Goal: Task Accomplishment & Management: Manage account settings

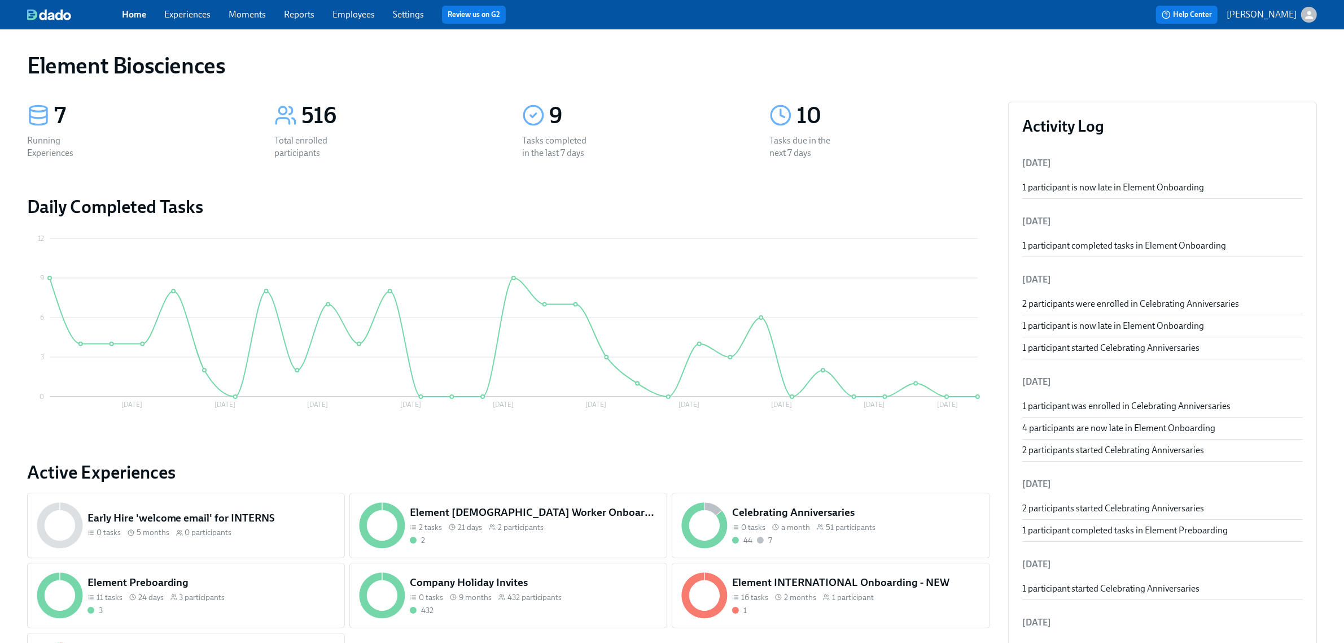
click at [185, 10] on link "Experiences" at bounding box center [187, 14] width 46 height 11
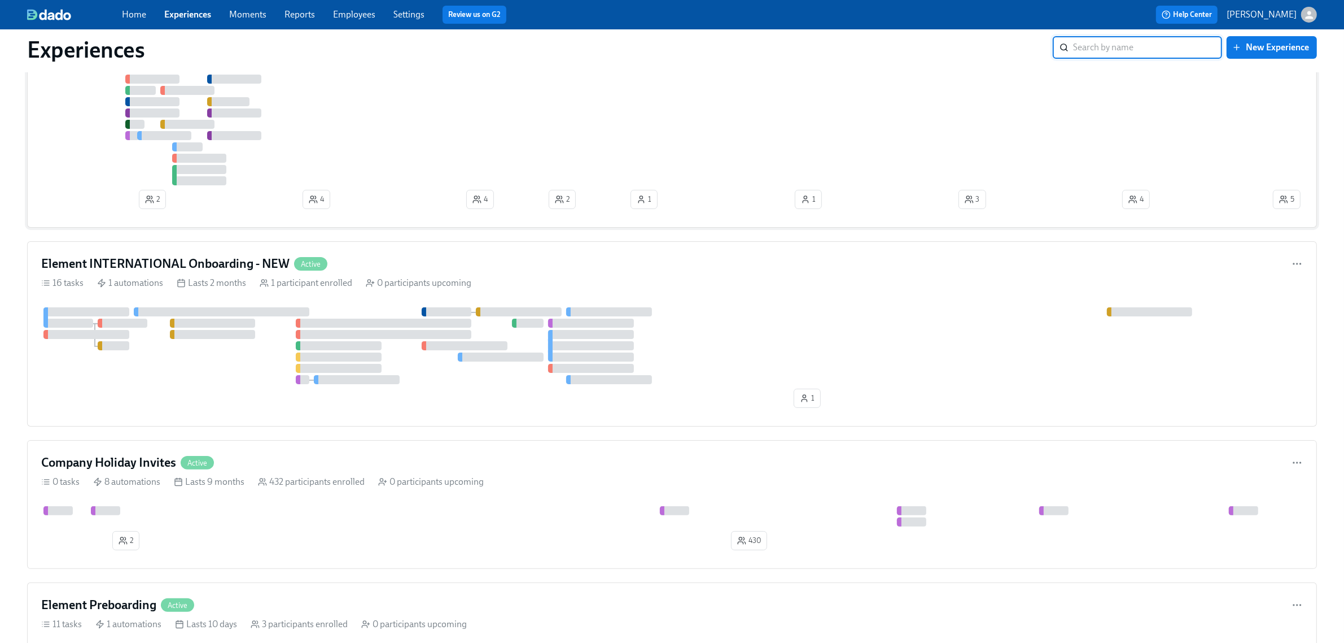
scroll to position [212, 0]
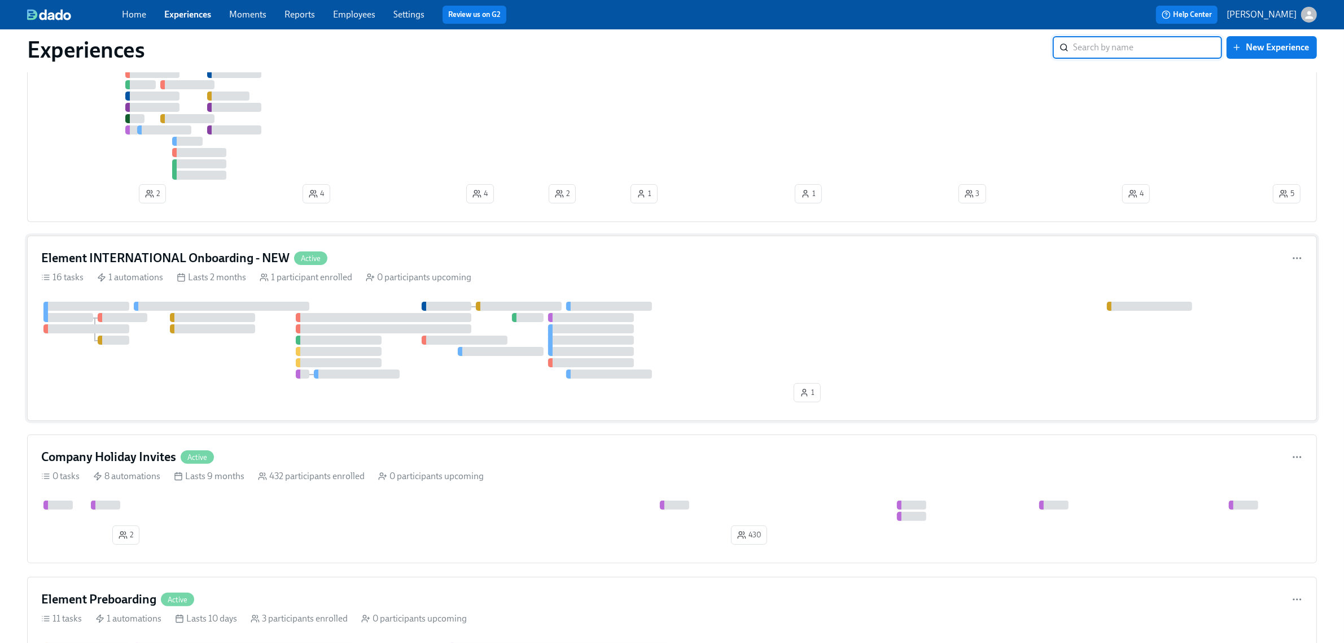
click at [720, 294] on div "Element INTERNATIONAL Onboarding - NEW Active 16 tasks 1 automations Lasts 2 mo…" at bounding box center [672, 327] width 1290 height 185
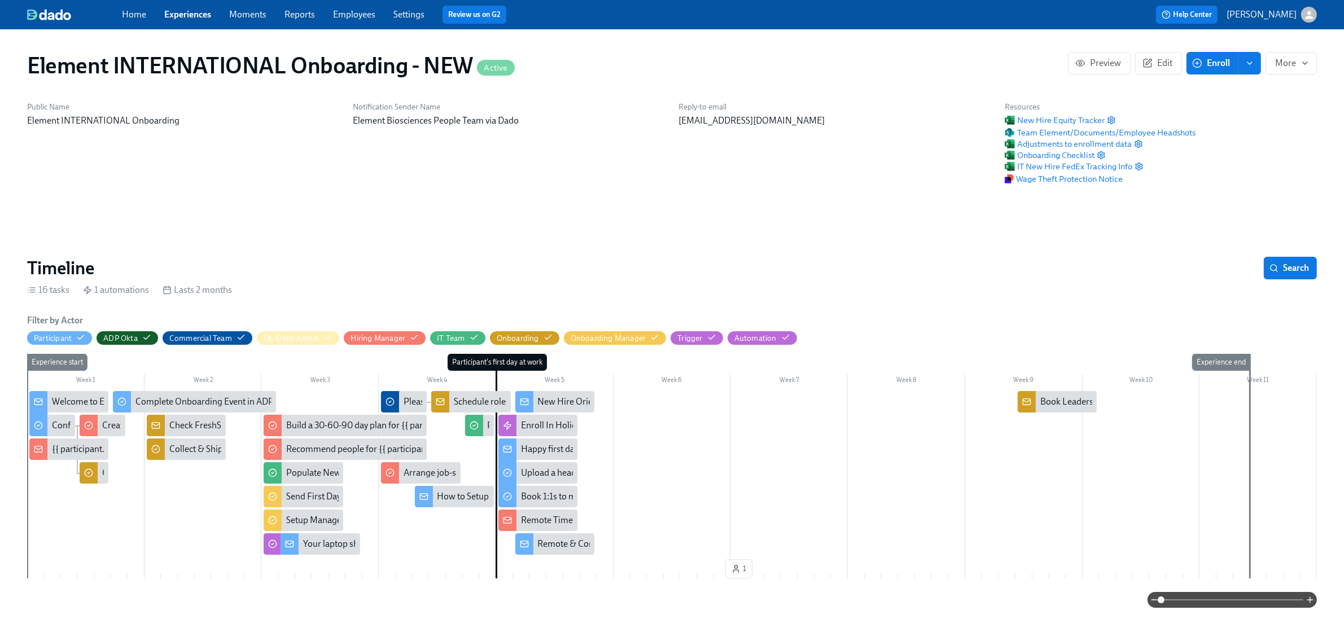
scroll to position [0, 1554]
click at [653, 338] on icon "button" at bounding box center [654, 337] width 9 height 9
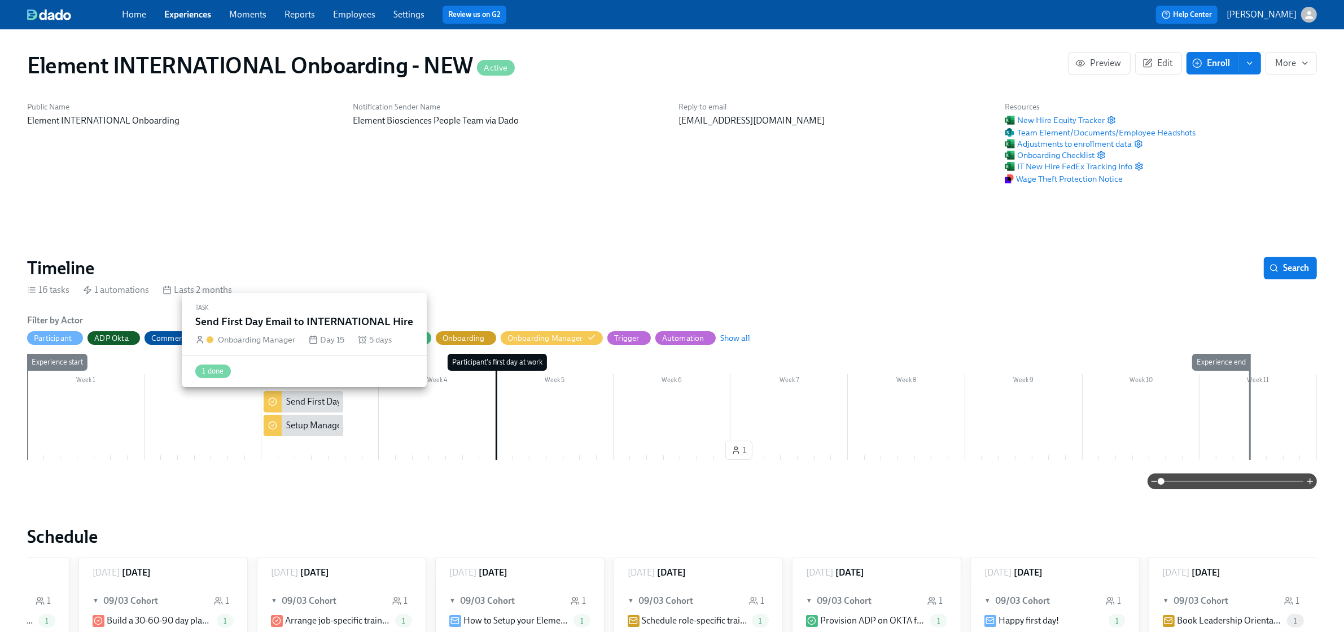
click at [329, 405] on div "Send First Day Email to INTERNATIONAL Hire" at bounding box center [375, 402] width 178 height 12
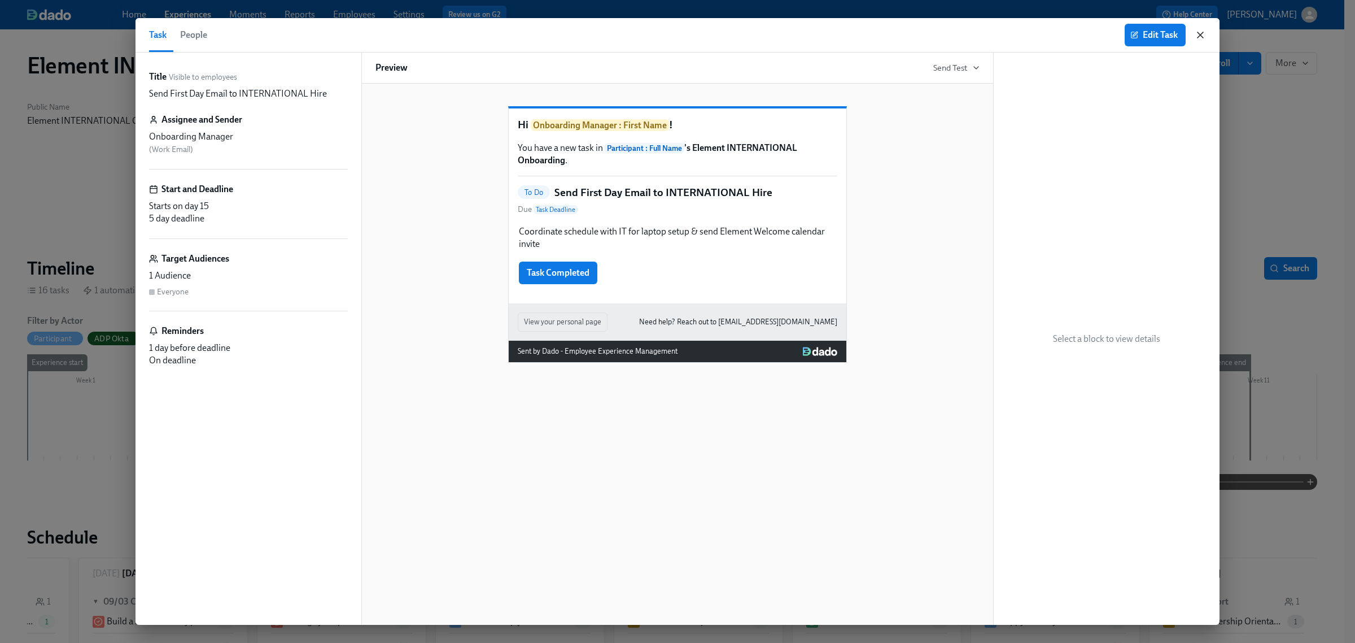
click at [1202, 38] on icon "button" at bounding box center [1200, 34] width 11 height 11
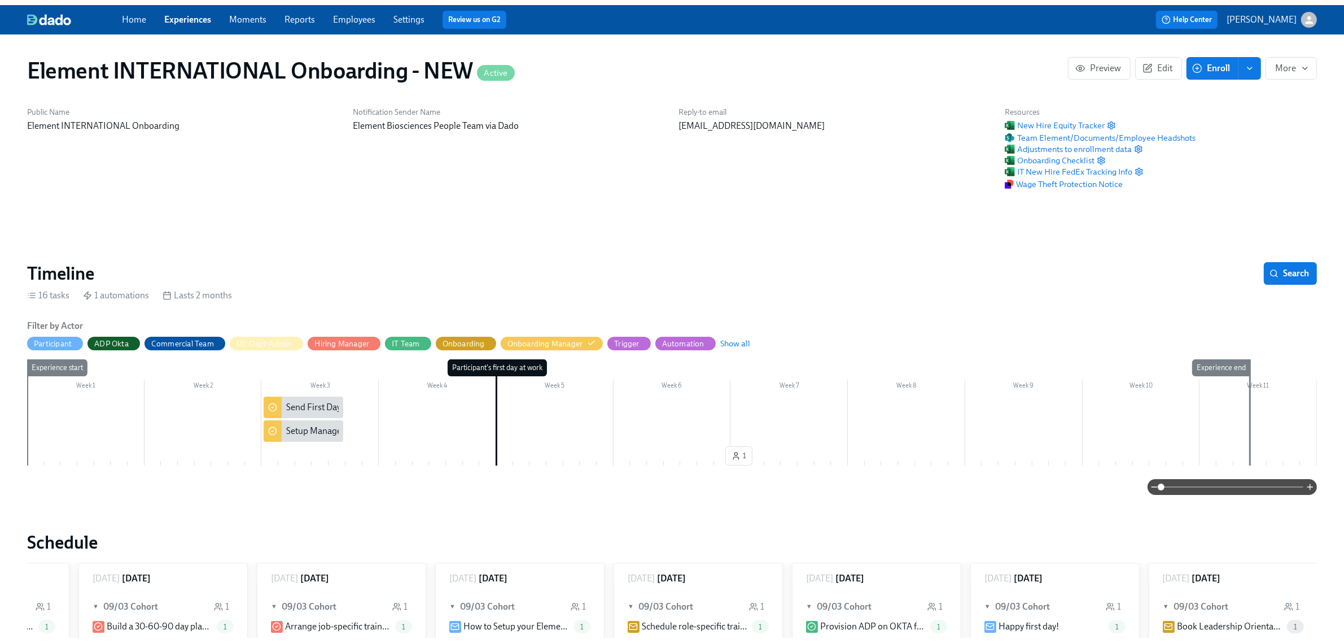
scroll to position [0, 1545]
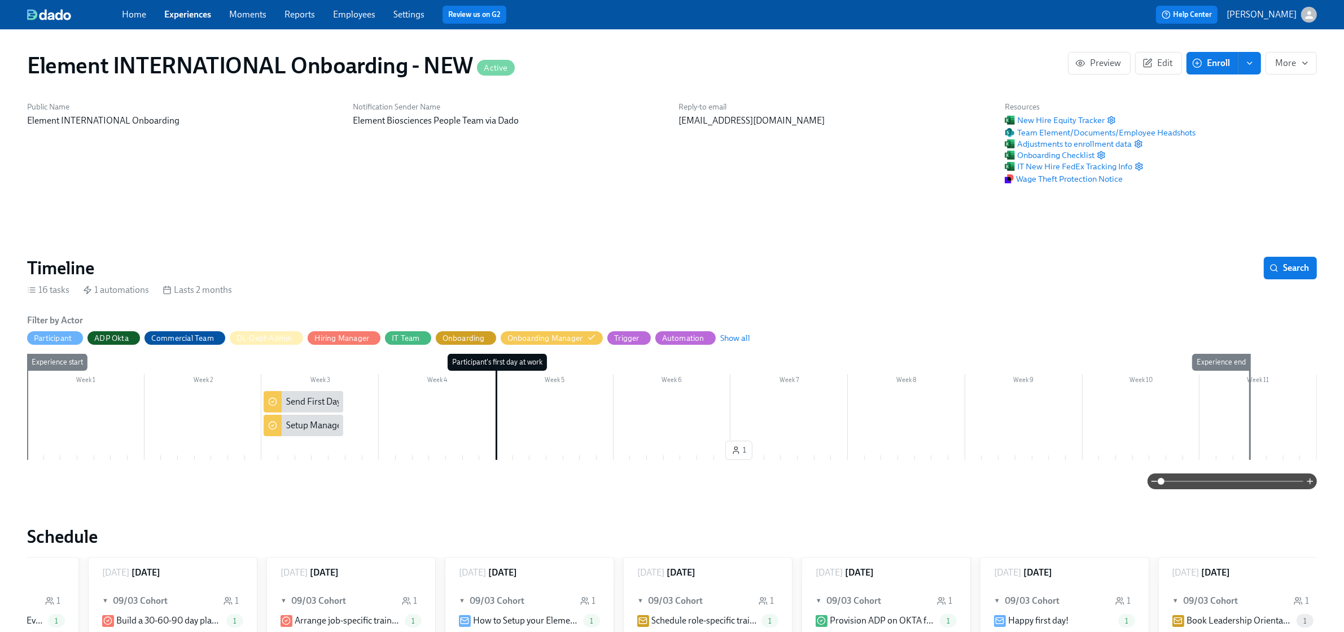
click at [320, 427] on div "Setup Manager in REMOTE Platform" at bounding box center [356, 426] width 141 height 12
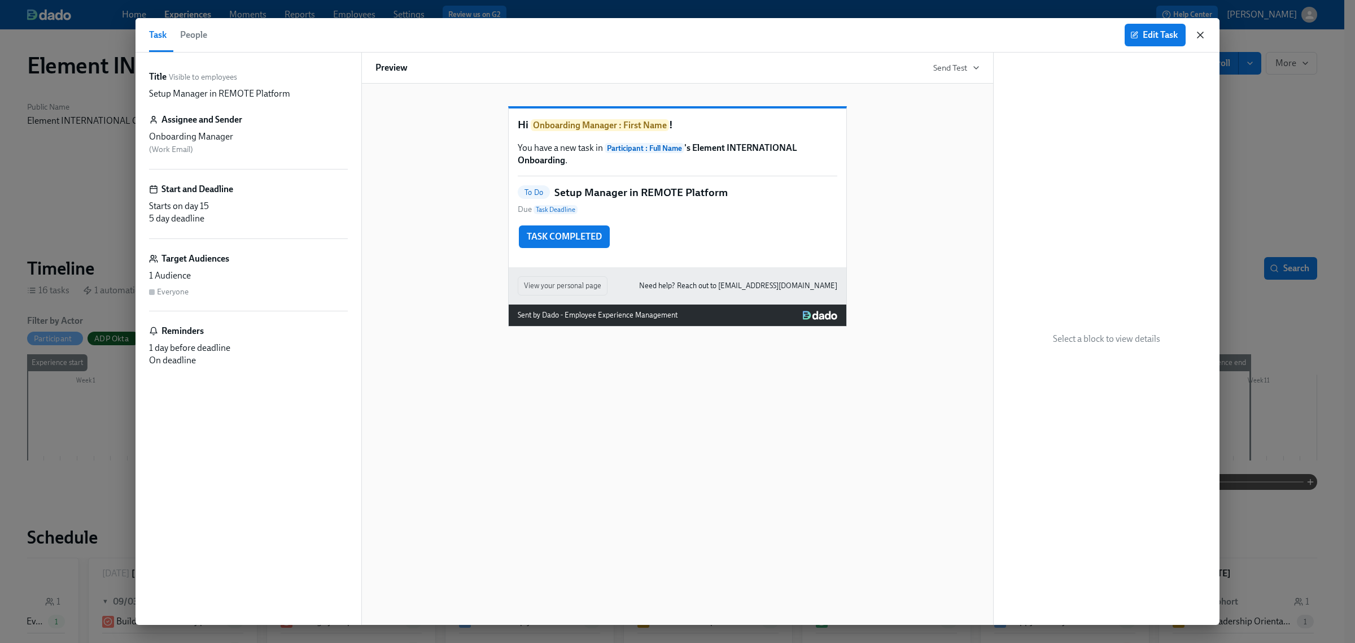
click at [1196, 29] on icon "button" at bounding box center [1200, 34] width 11 height 11
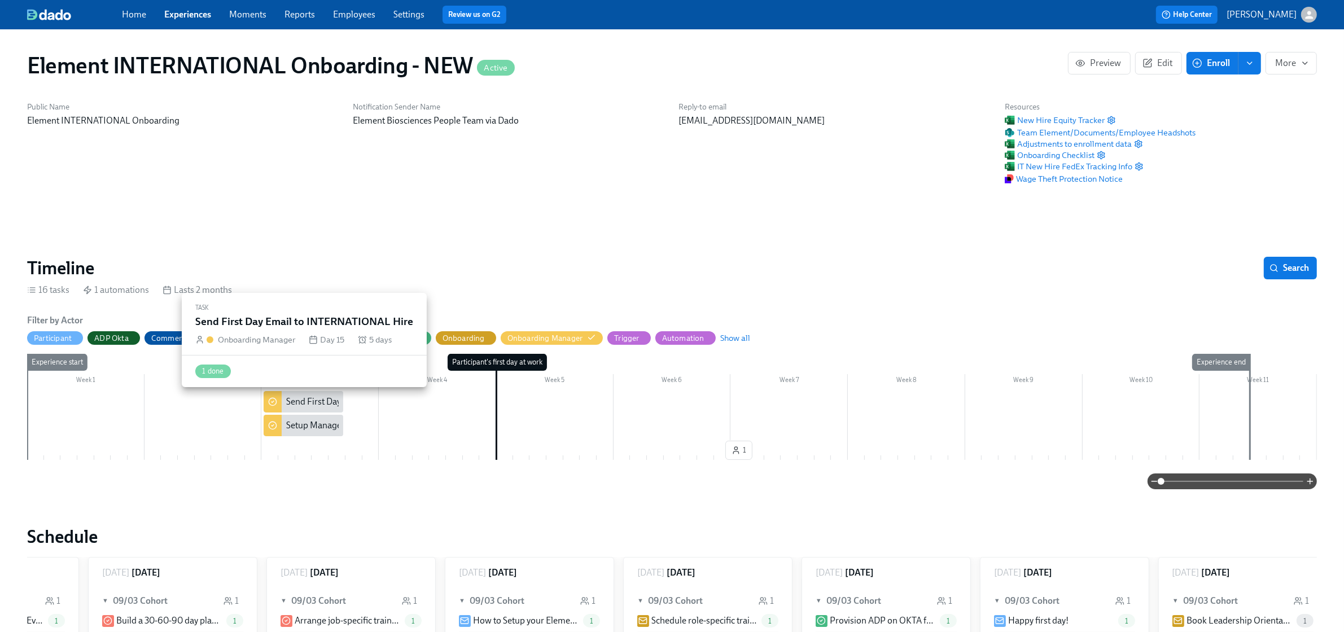
click at [315, 404] on div "Send First Day Email to INTERNATIONAL Hire" at bounding box center [375, 402] width 178 height 12
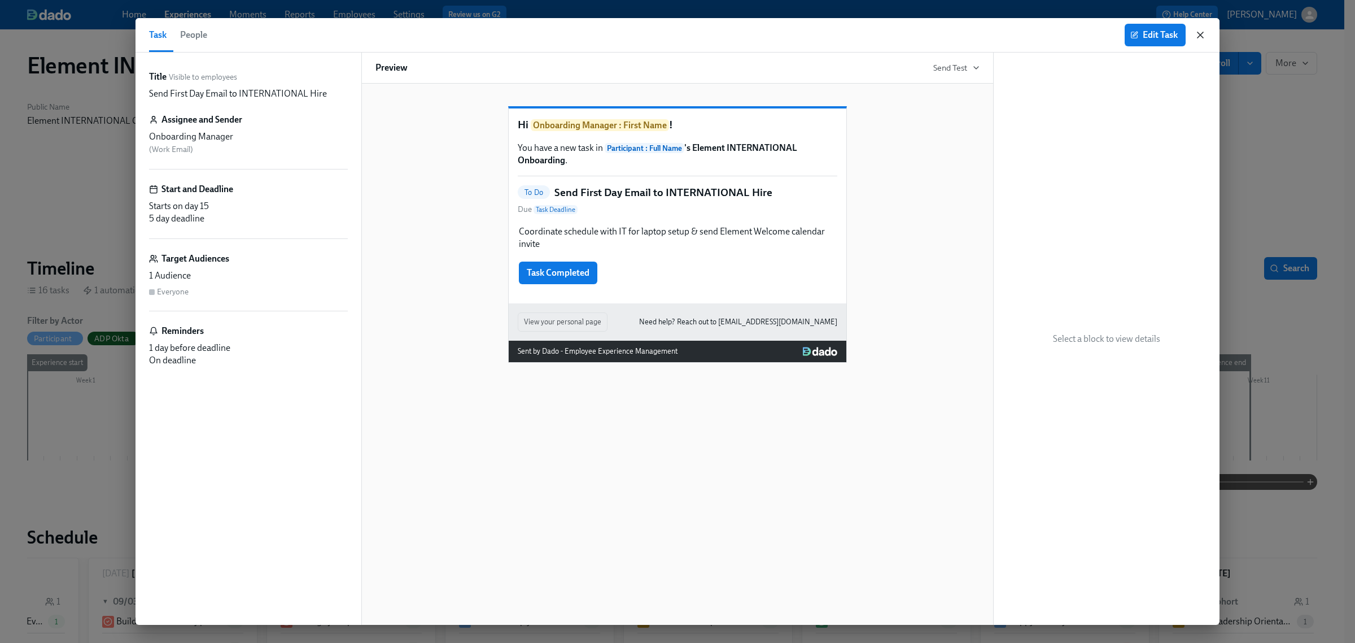
click at [1198, 32] on icon "button" at bounding box center [1200, 34] width 11 height 11
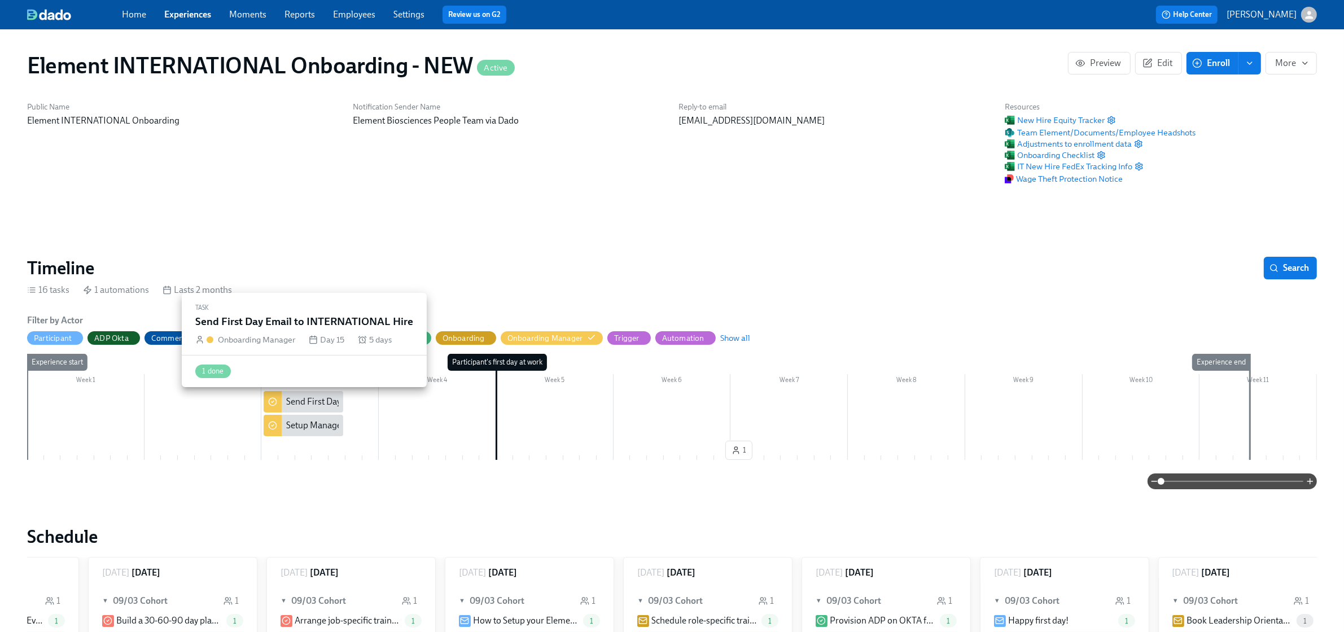
click at [289, 405] on div "Send First Day Email to INTERNATIONAL Hire" at bounding box center [375, 402] width 178 height 12
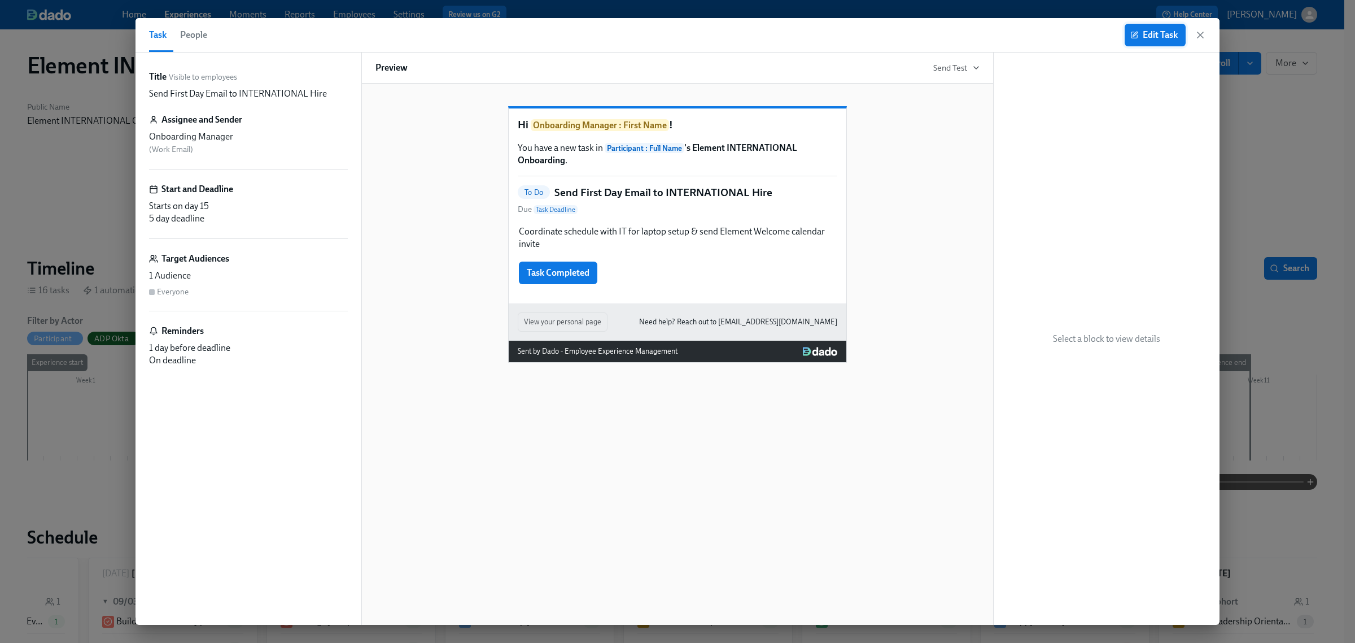
click at [1163, 27] on button "Edit Task" at bounding box center [1155, 35] width 61 height 23
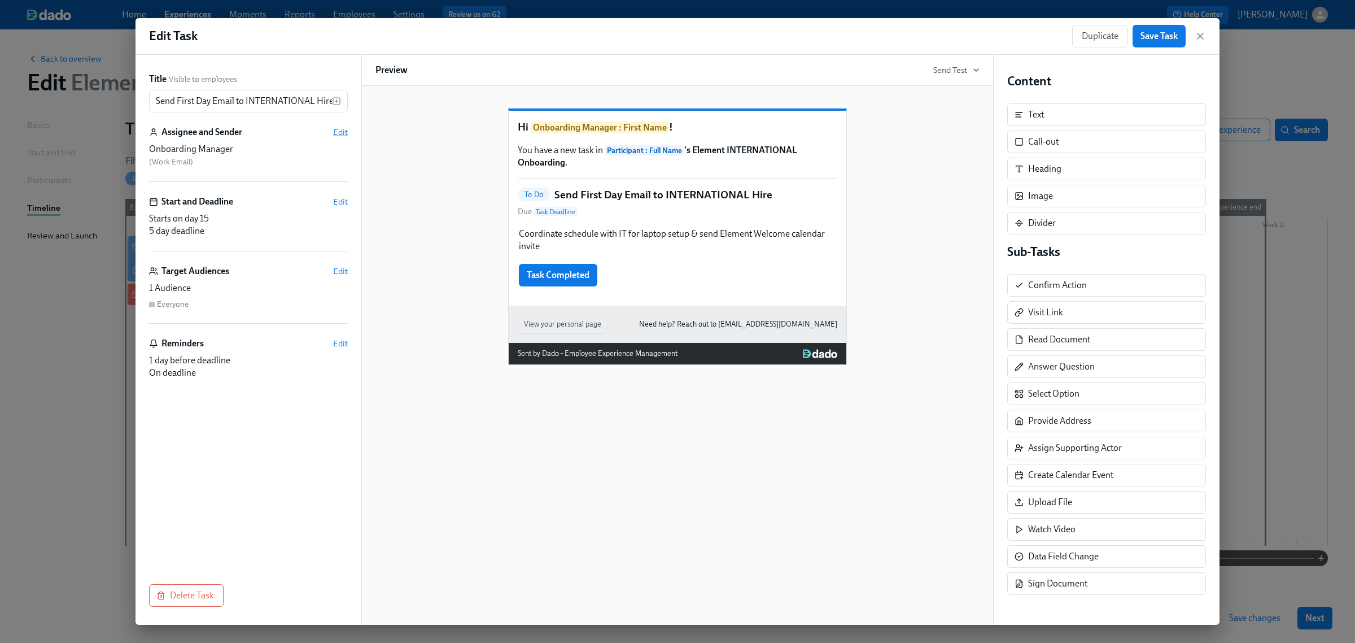
click at [339, 134] on span "Edit" at bounding box center [340, 131] width 15 height 11
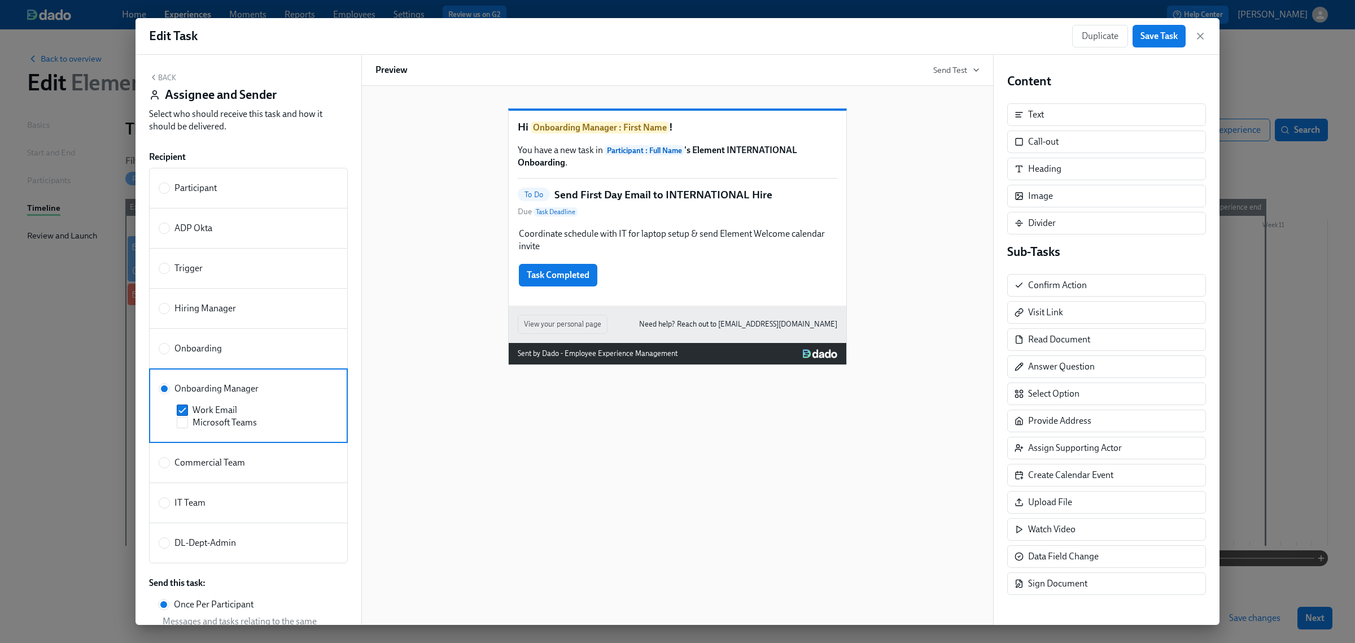
click at [238, 344] on div "Onboarding" at bounding box center [246, 348] width 175 height 12
click at [169, 344] on input "Onboarding" at bounding box center [164, 348] width 10 height 10
radio input "true"
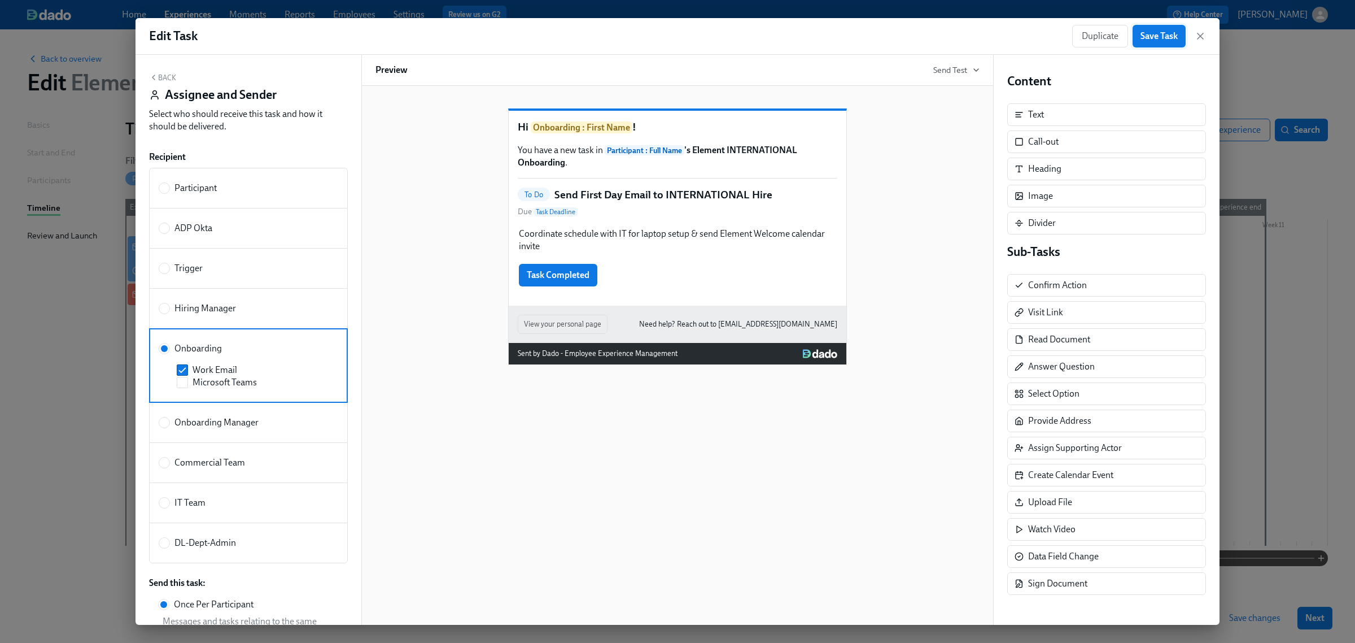
click at [1160, 32] on span "Save Task" at bounding box center [1159, 35] width 37 height 11
click at [1199, 30] on icon "button" at bounding box center [1200, 35] width 11 height 11
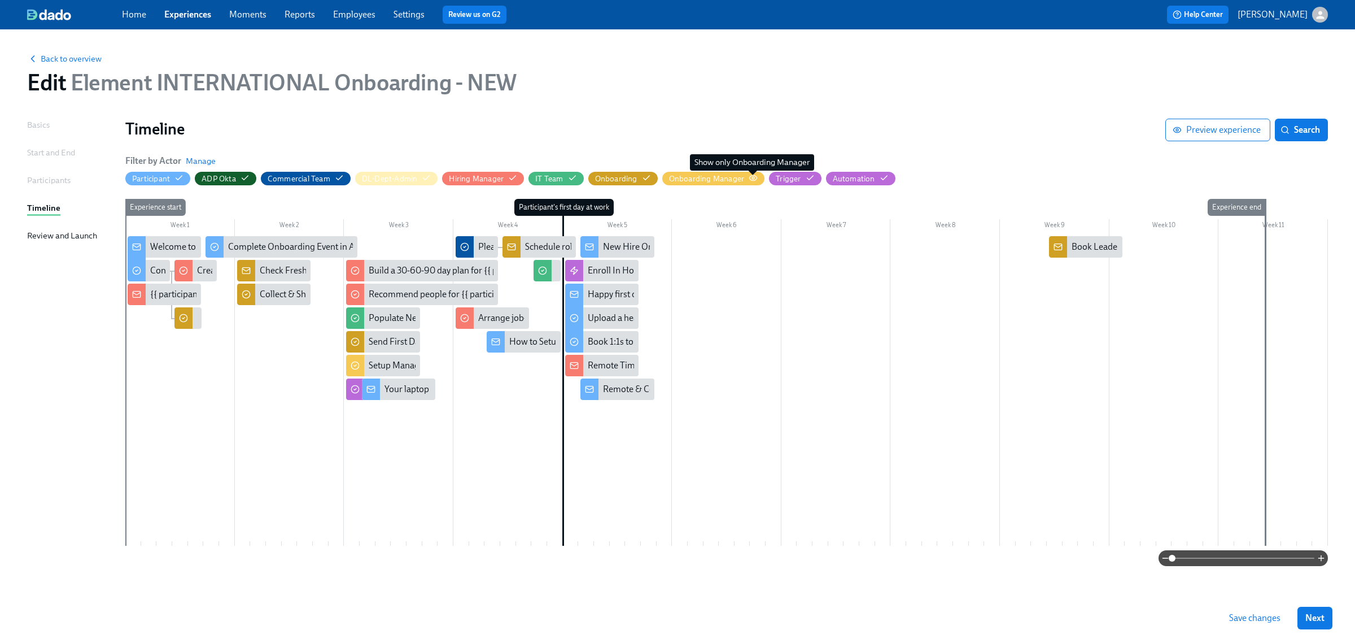
click at [752, 180] on icon "button" at bounding box center [753, 177] width 7 height 5
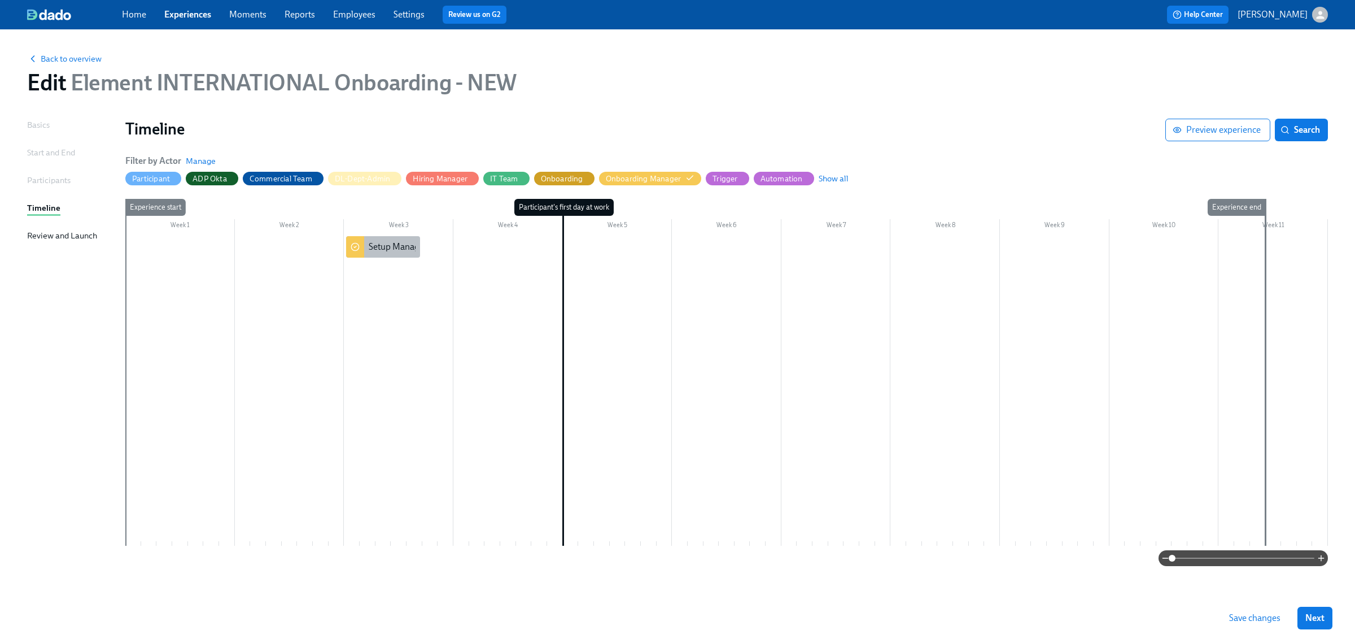
click at [400, 252] on div "Setup Manager in REMOTE Platform" at bounding box center [439, 247] width 141 height 12
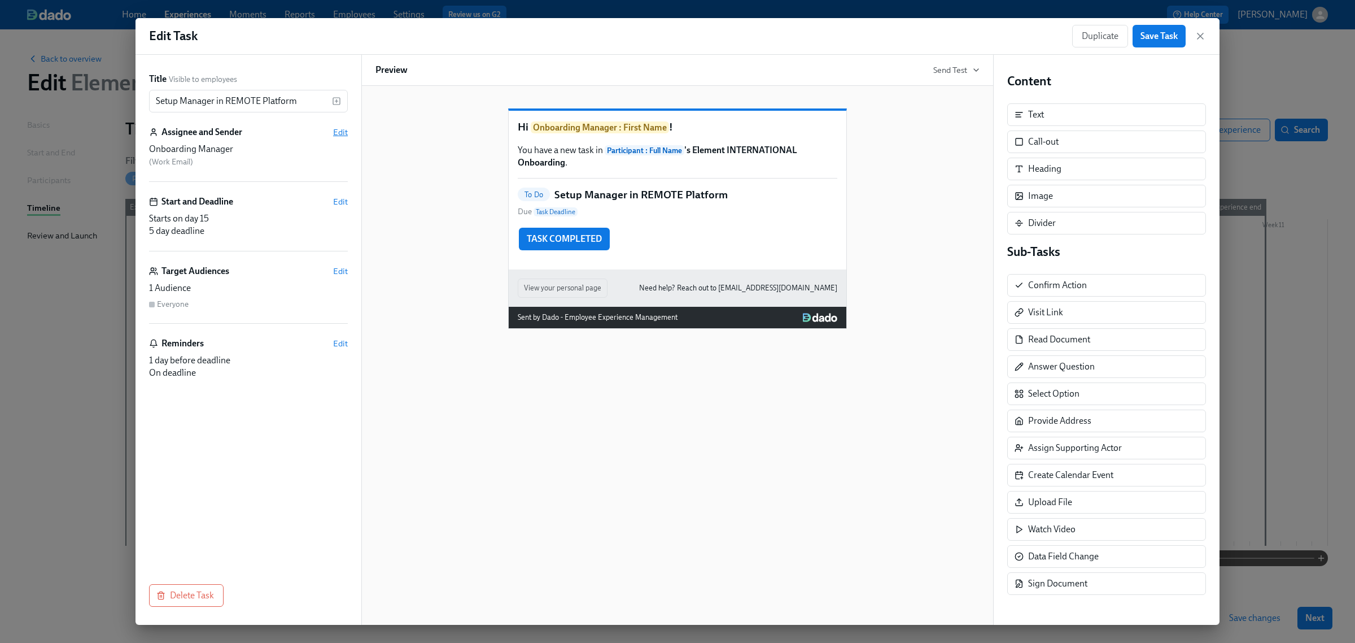
click at [343, 130] on span "Edit" at bounding box center [340, 131] width 15 height 11
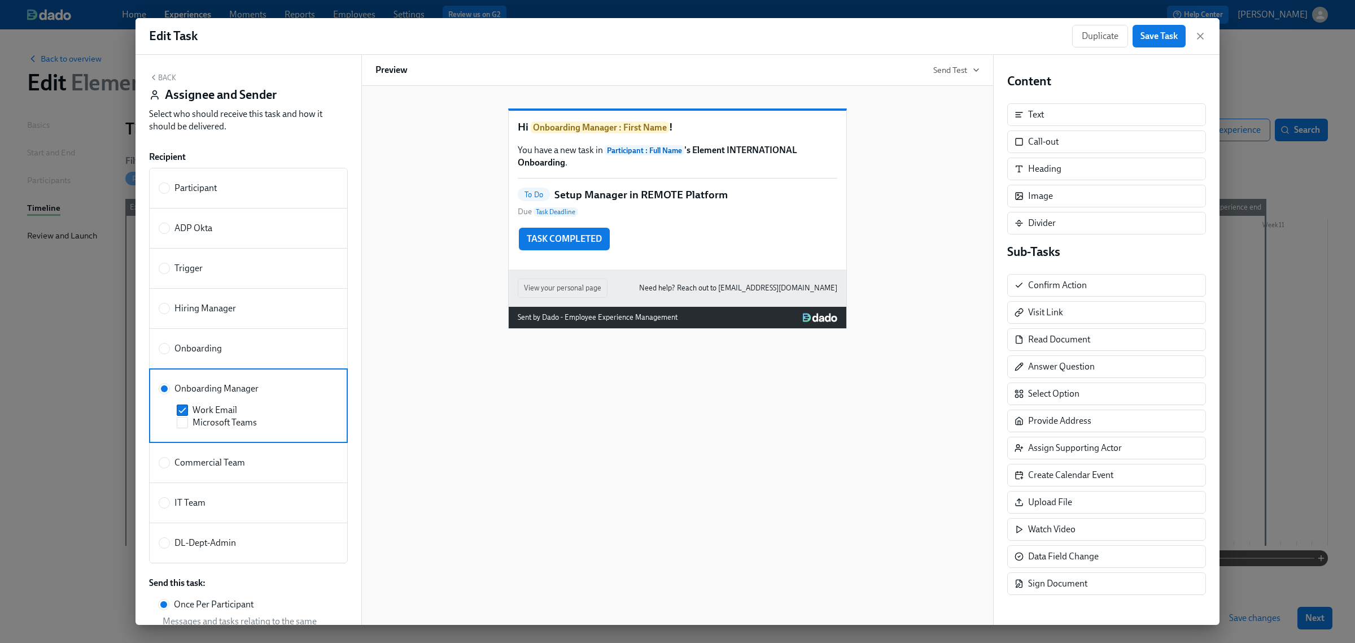
click at [217, 344] on span "Onboarding" at bounding box center [197, 348] width 47 height 12
click at [169, 344] on input "Onboarding" at bounding box center [164, 348] width 10 height 10
radio input "true"
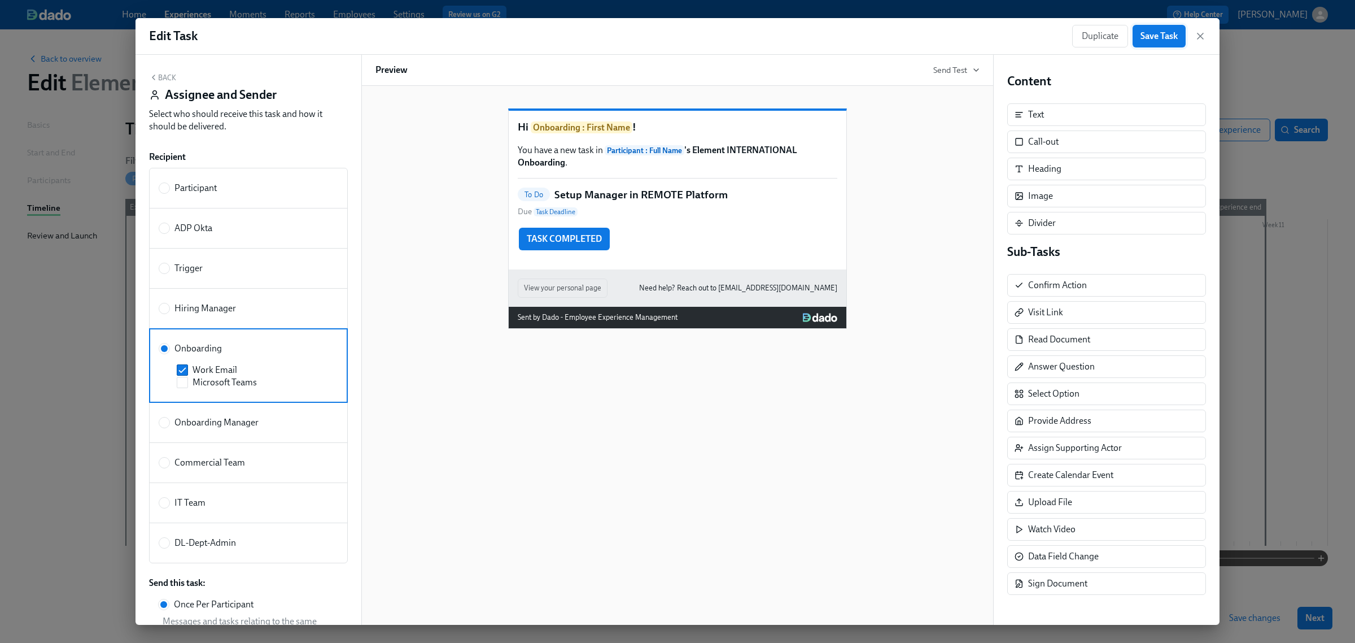
click at [1178, 27] on button "Save Task" at bounding box center [1159, 36] width 53 height 23
click at [1199, 31] on icon "button" at bounding box center [1200, 35] width 11 height 11
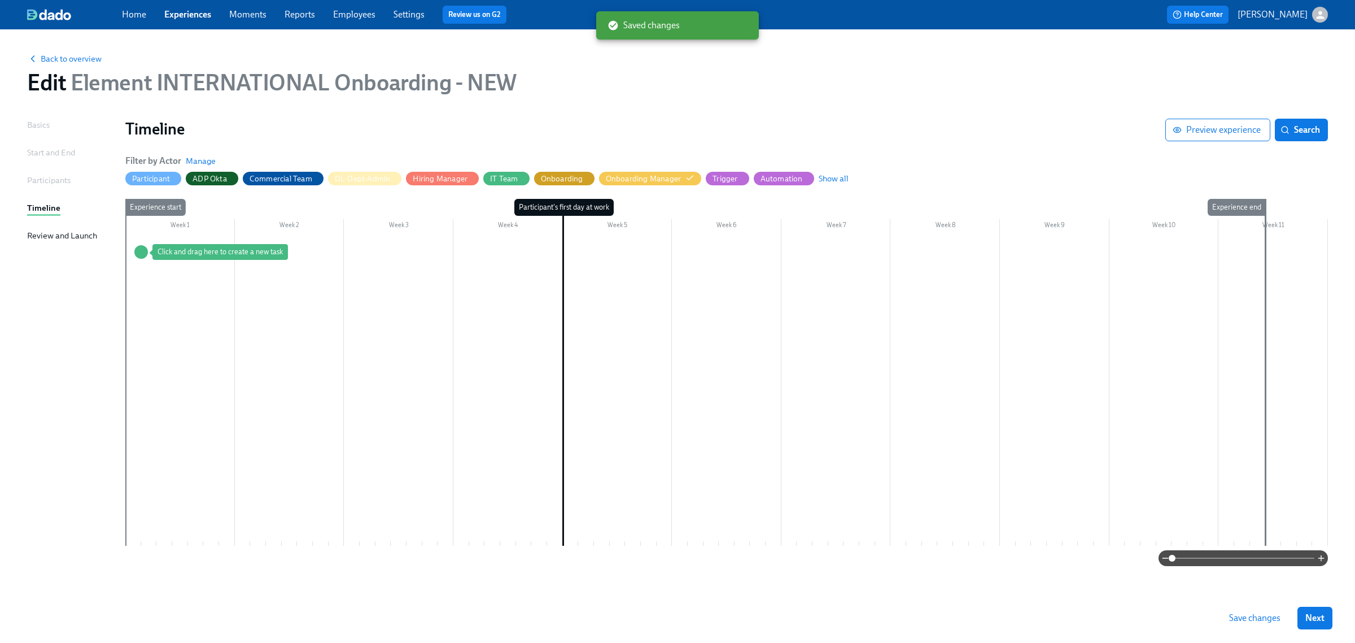
click at [1249, 624] on button "Save changes" at bounding box center [1254, 617] width 67 height 23
click at [1313, 622] on span "Next" at bounding box center [1314, 617] width 19 height 11
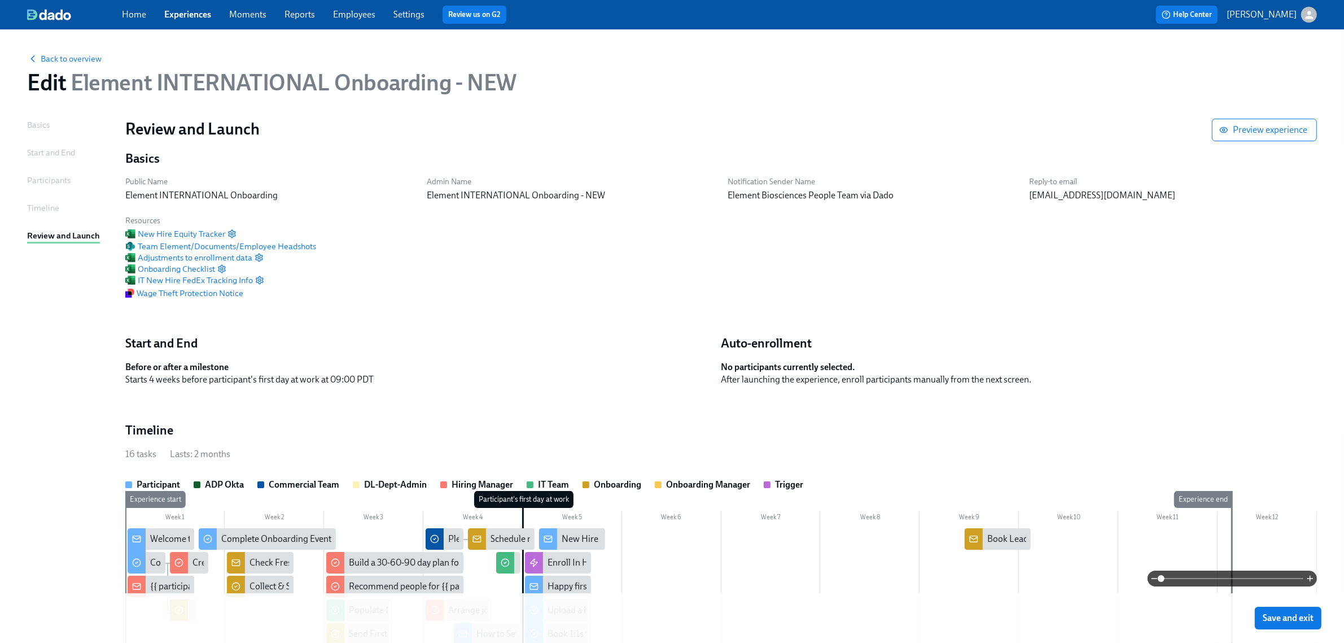
click at [1313, 622] on span "Save and exit" at bounding box center [1288, 617] width 51 height 11
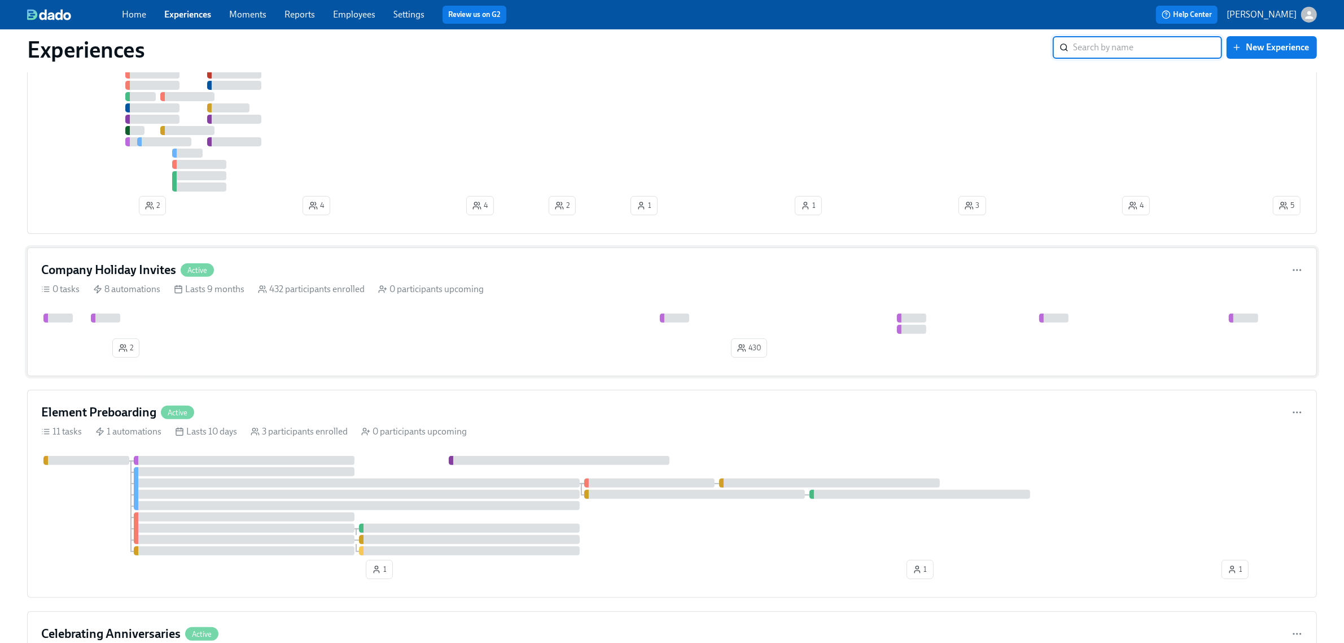
scroll to position [423, 0]
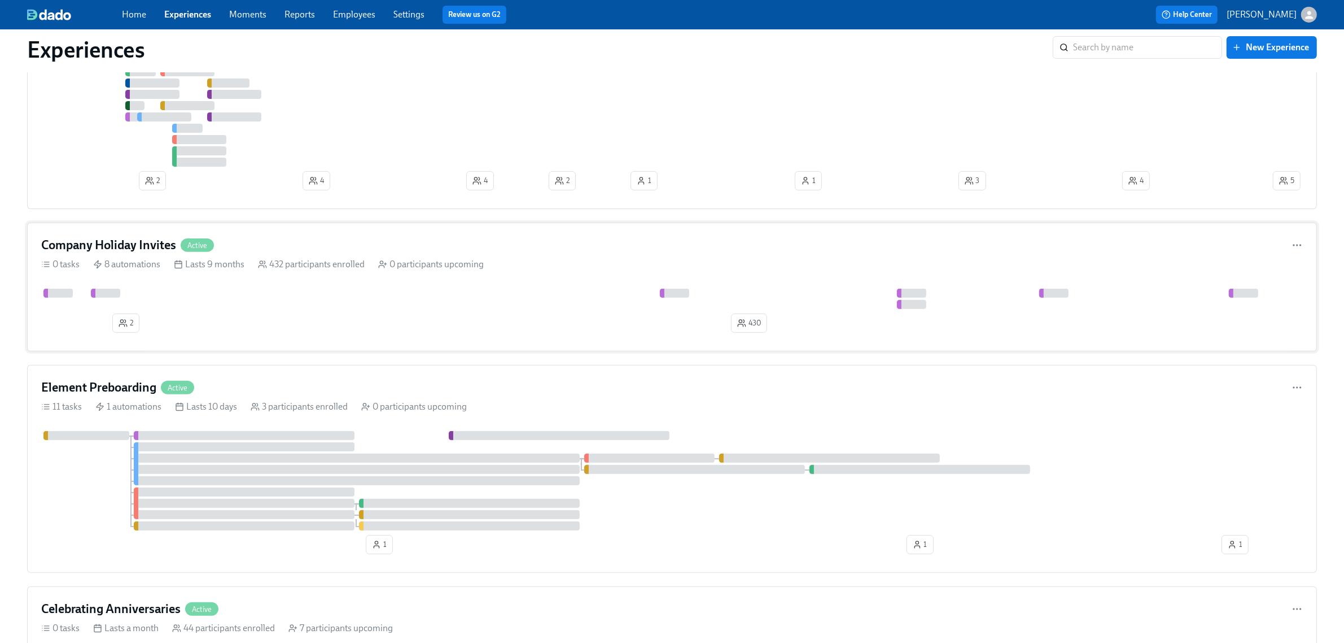
click at [498, 265] on div "0 tasks 8 automations Lasts 9 months 432 participants enrolled 0 participants u…" at bounding box center [672, 264] width 1262 height 12
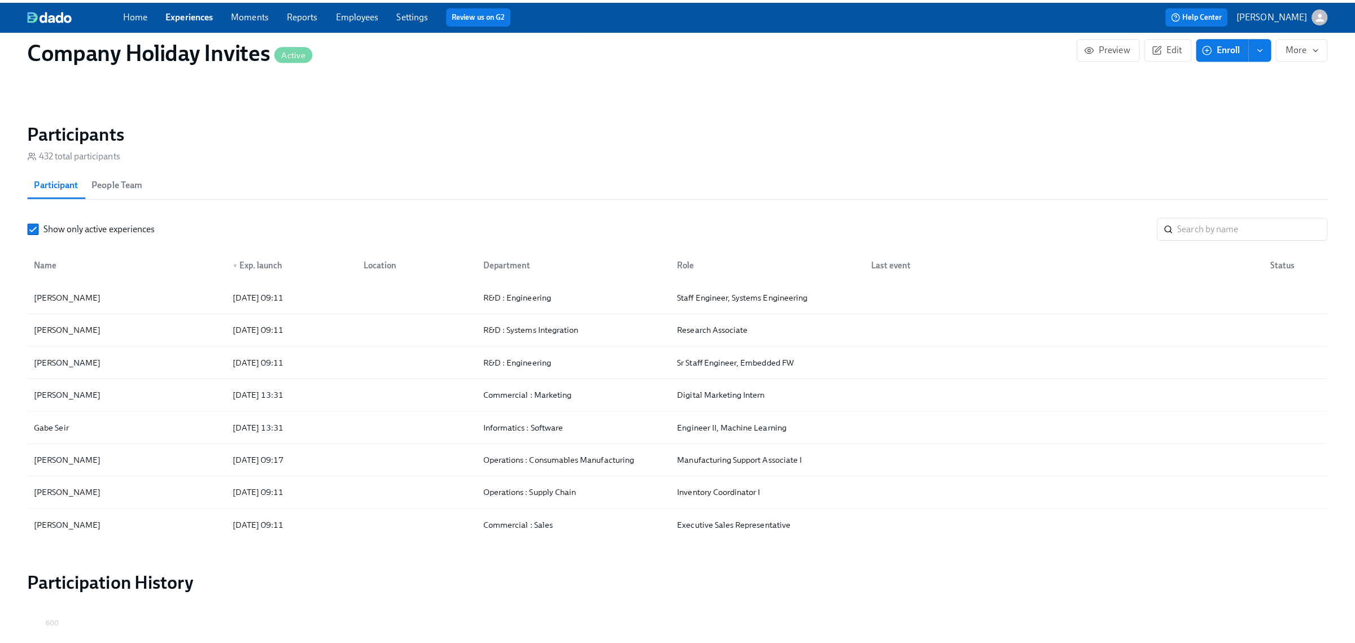
scroll to position [706, 0]
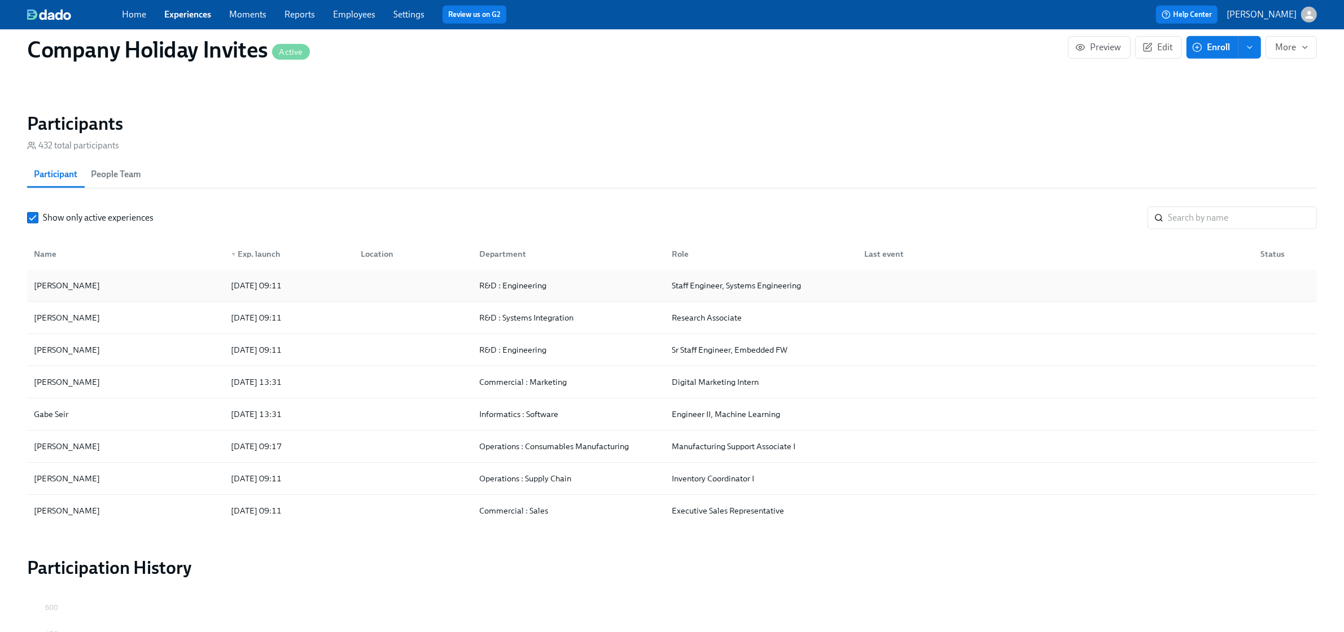
click at [90, 291] on div "[PERSON_NAME]" at bounding box center [125, 285] width 193 height 23
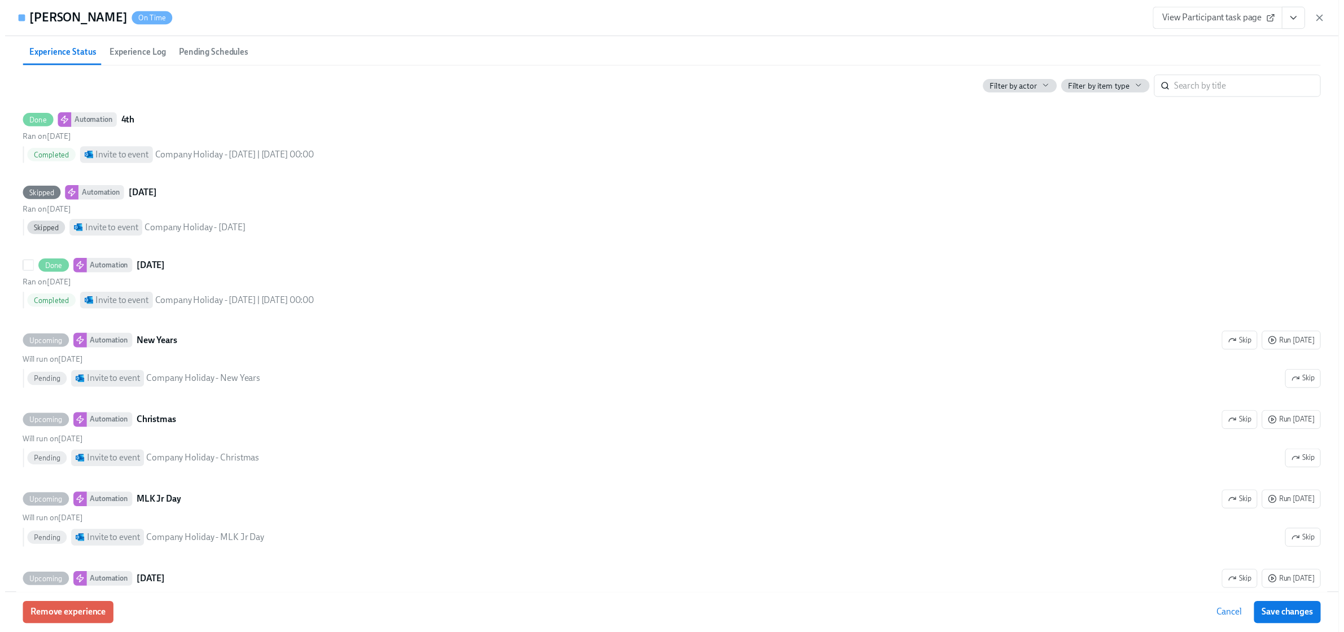
scroll to position [212, 0]
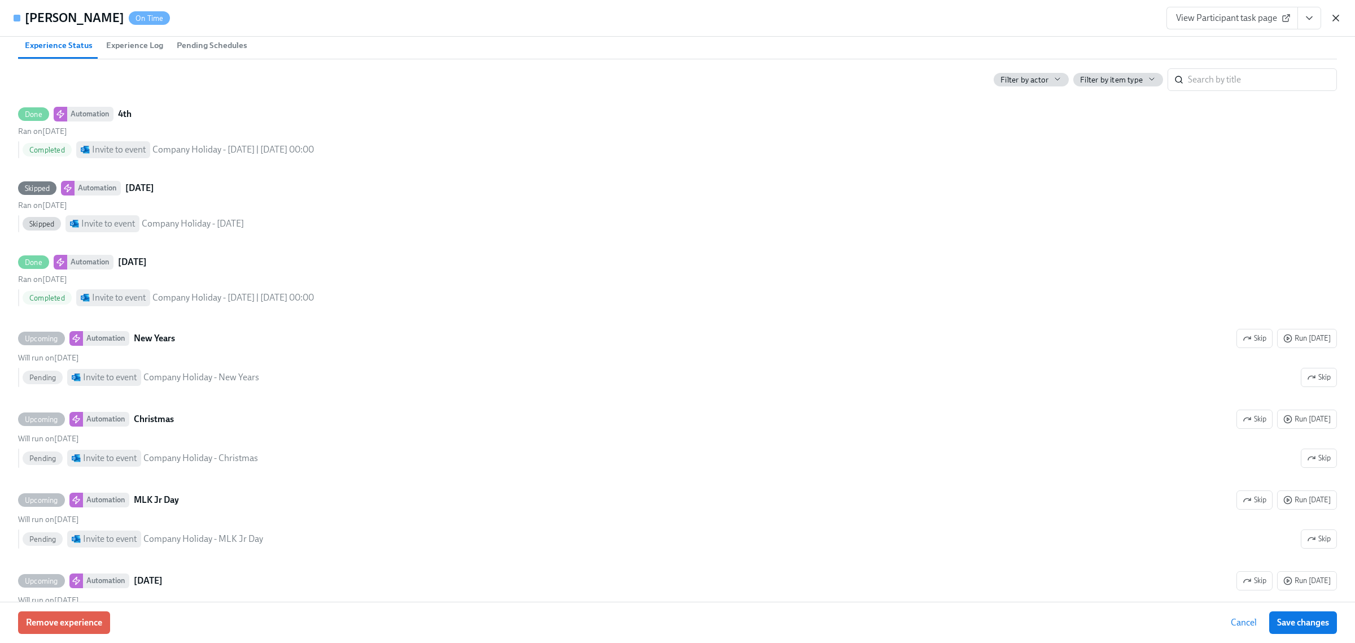
click at [1332, 17] on icon "button" at bounding box center [1335, 17] width 11 height 11
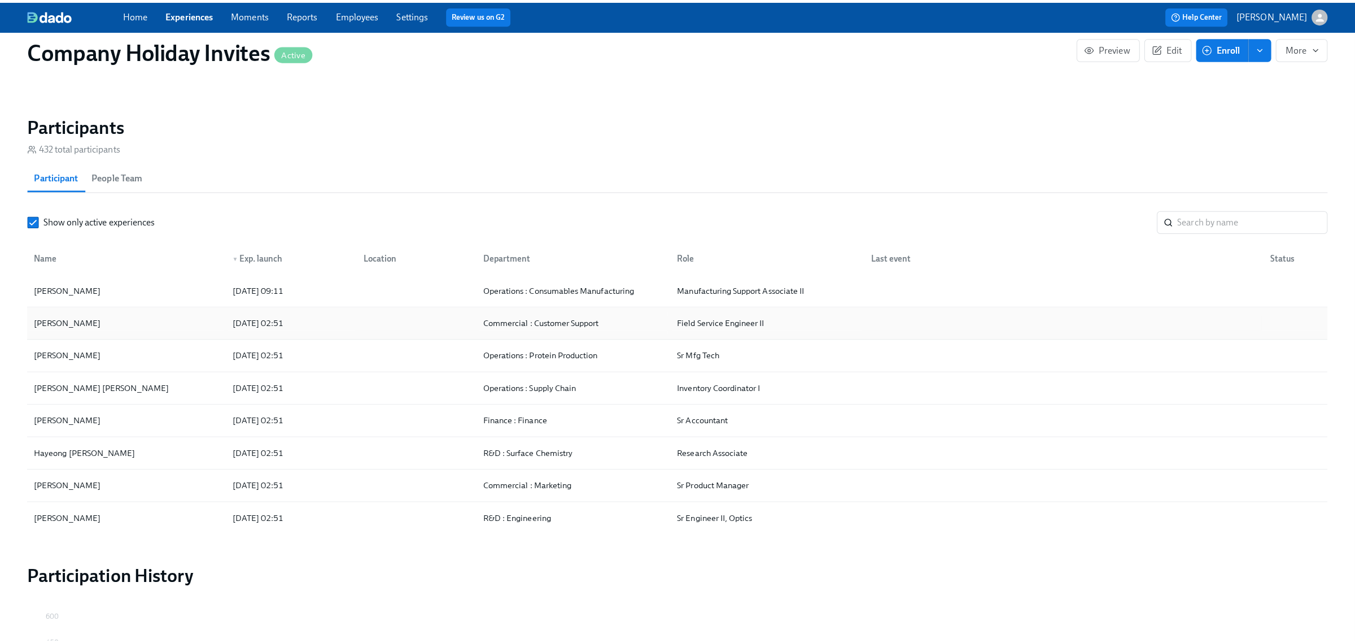
scroll to position [423, 0]
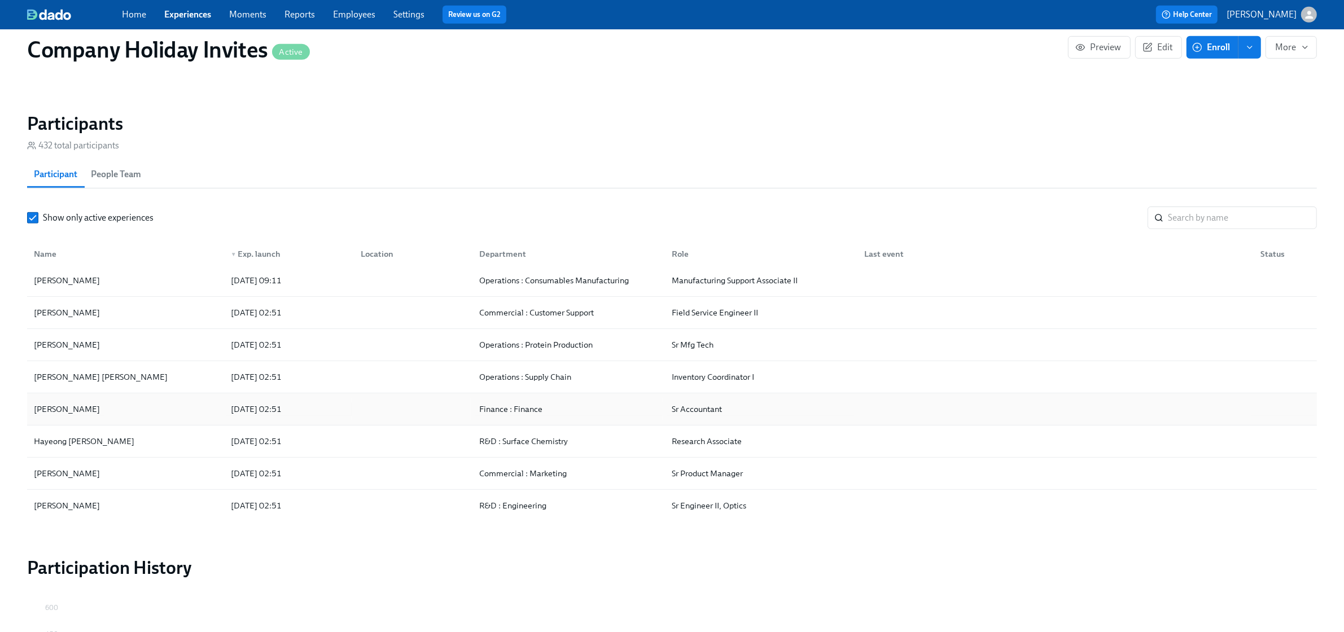
click at [143, 408] on div "[PERSON_NAME]" at bounding box center [125, 409] width 193 height 23
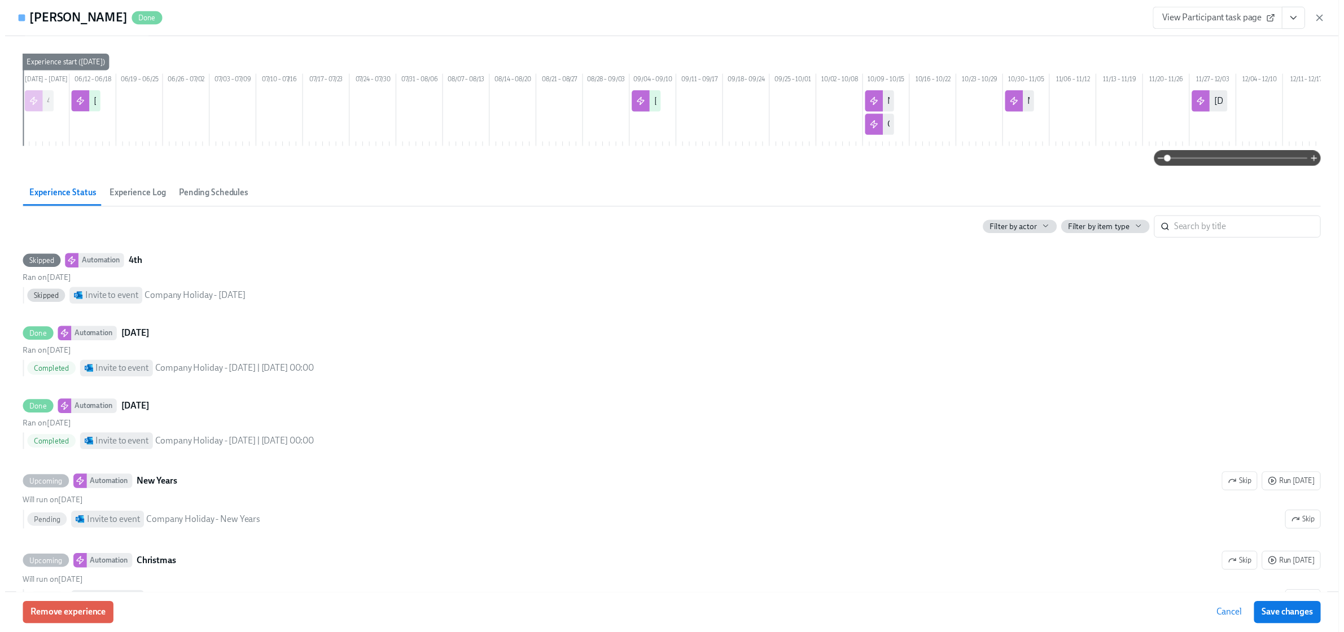
scroll to position [71, 0]
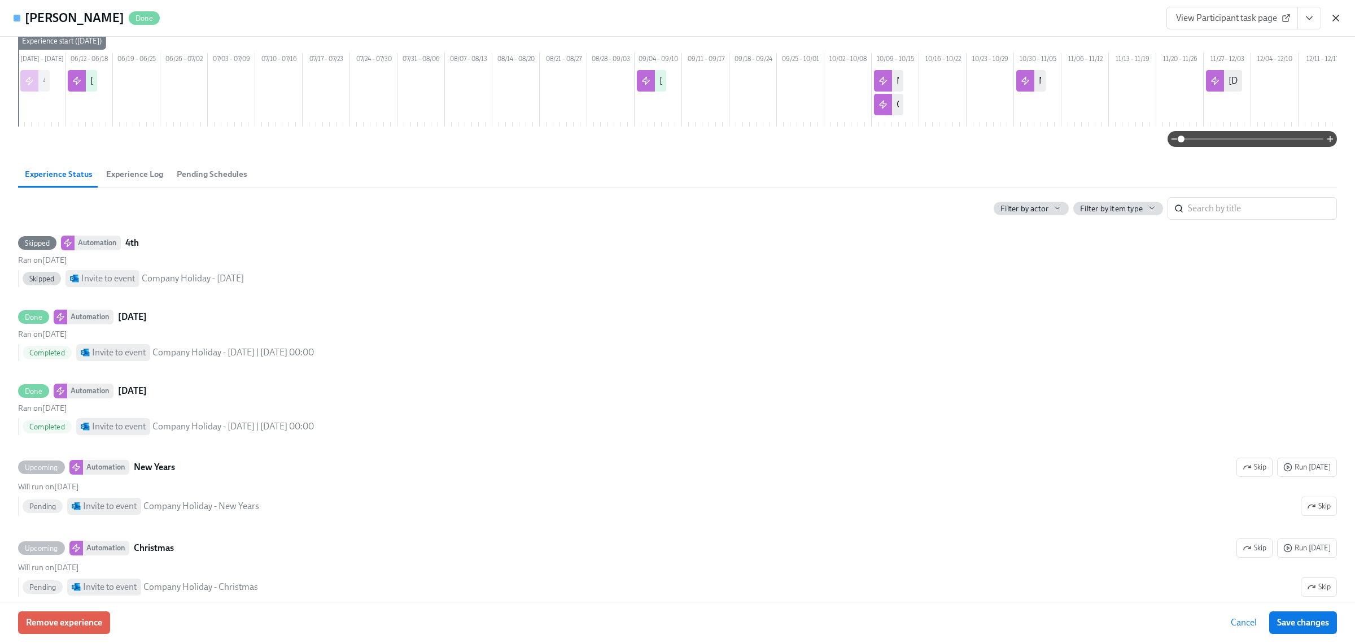
click at [1336, 16] on icon "button" at bounding box center [1335, 17] width 11 height 11
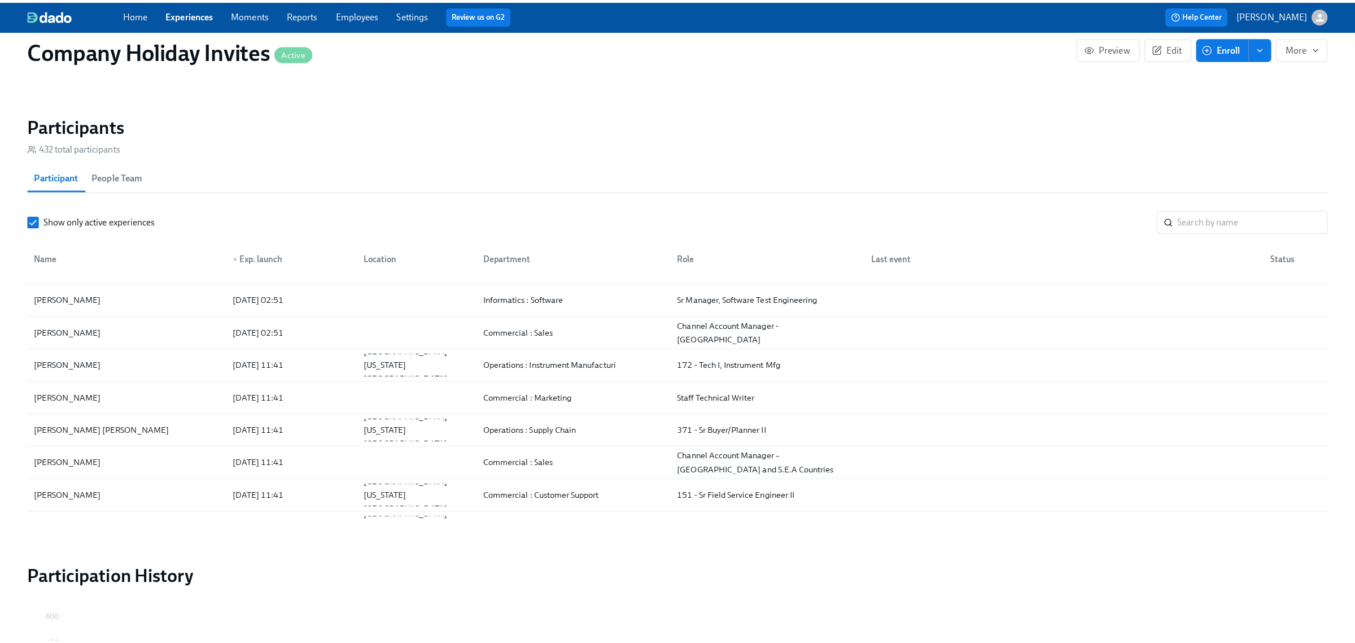
scroll to position [918, 0]
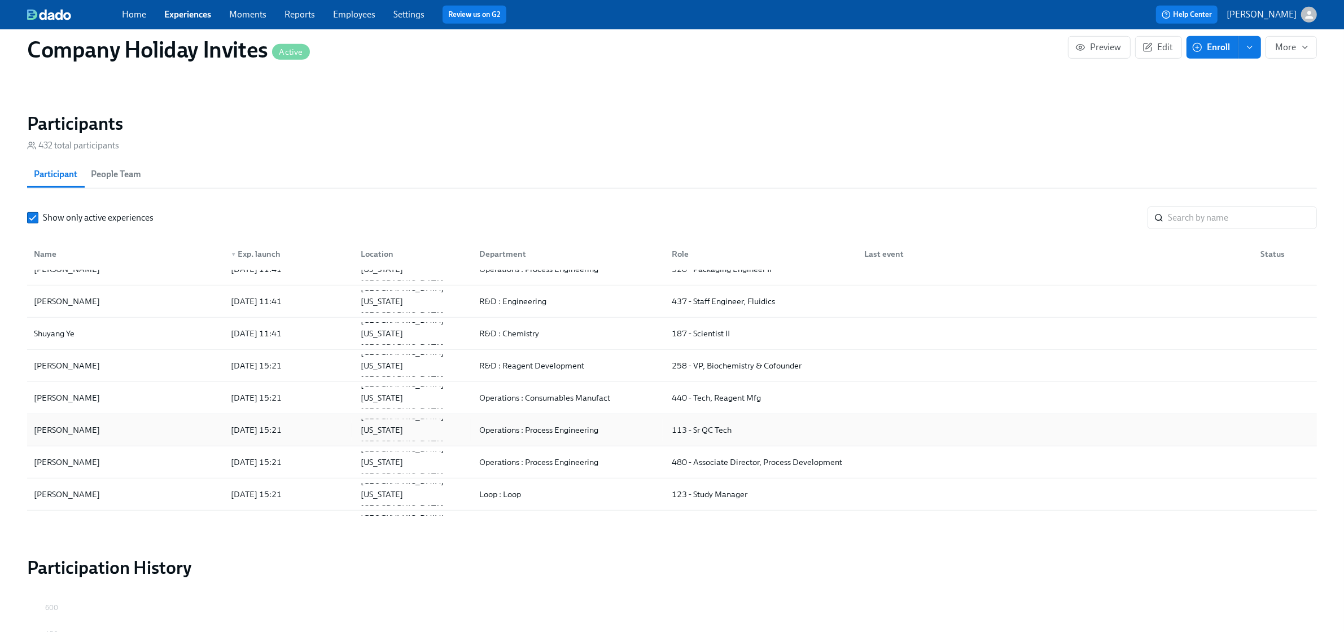
click at [154, 432] on div "[PERSON_NAME]" at bounding box center [125, 430] width 193 height 23
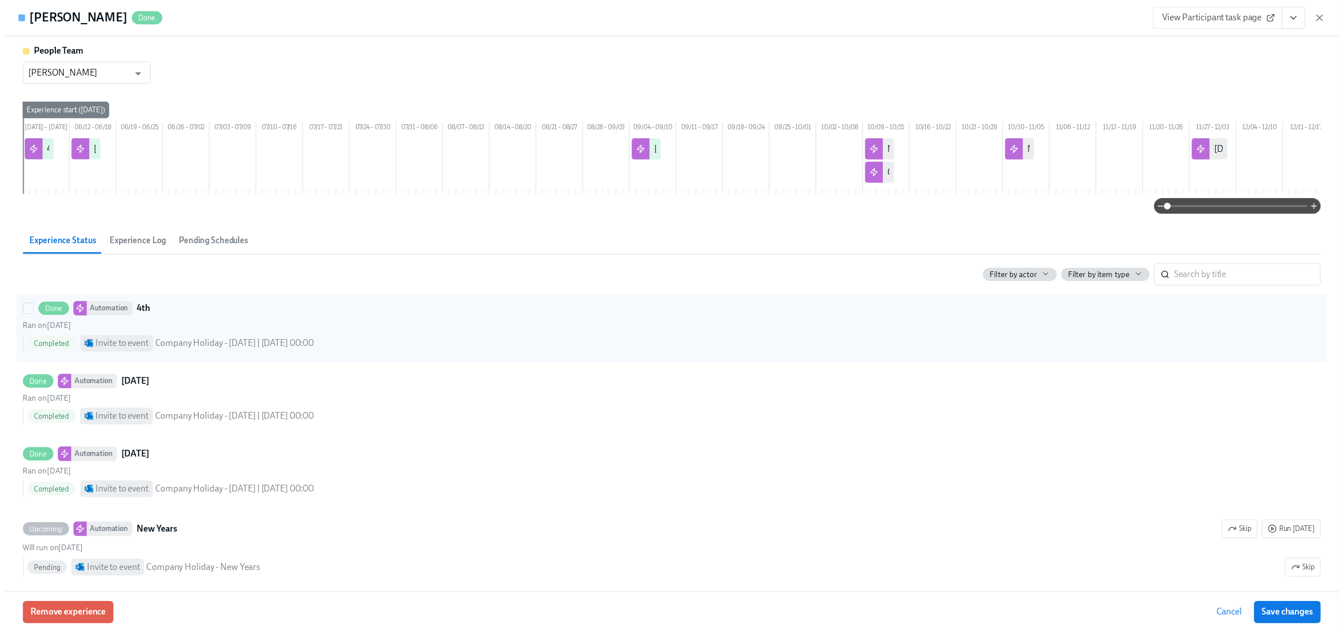
scroll to position [71, 0]
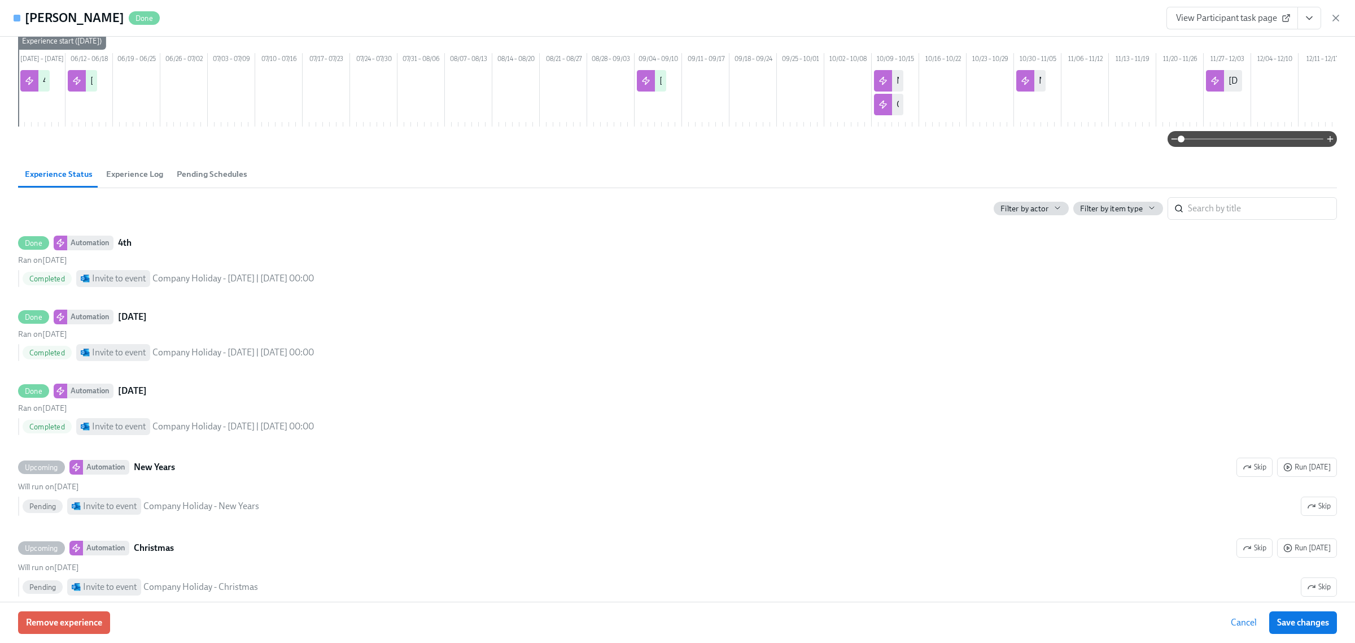
click at [1328, 14] on div "View Participant task page" at bounding box center [1253, 18] width 175 height 23
click at [1334, 18] on icon "button" at bounding box center [1335, 17] width 11 height 11
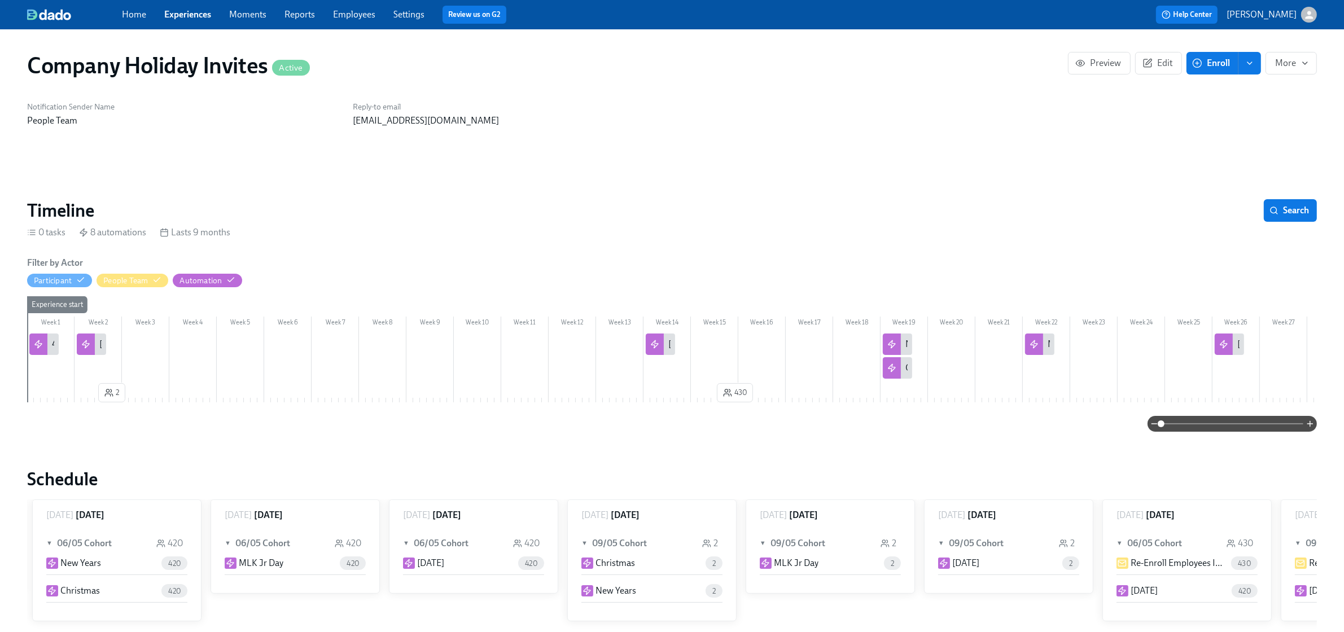
click at [202, 15] on link "Experiences" at bounding box center [187, 14] width 47 height 11
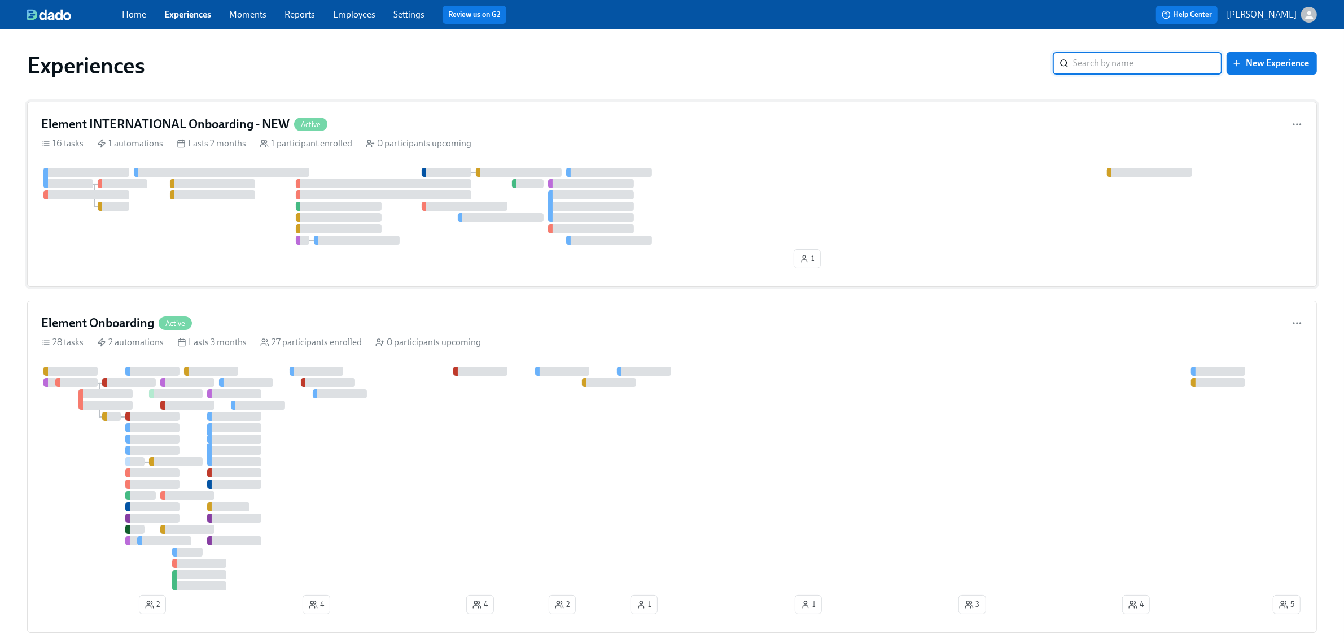
click at [460, 108] on div "Element INTERNATIONAL Onboarding - NEW Active 16 tasks 1 automations Lasts 2 mo…" at bounding box center [672, 194] width 1290 height 185
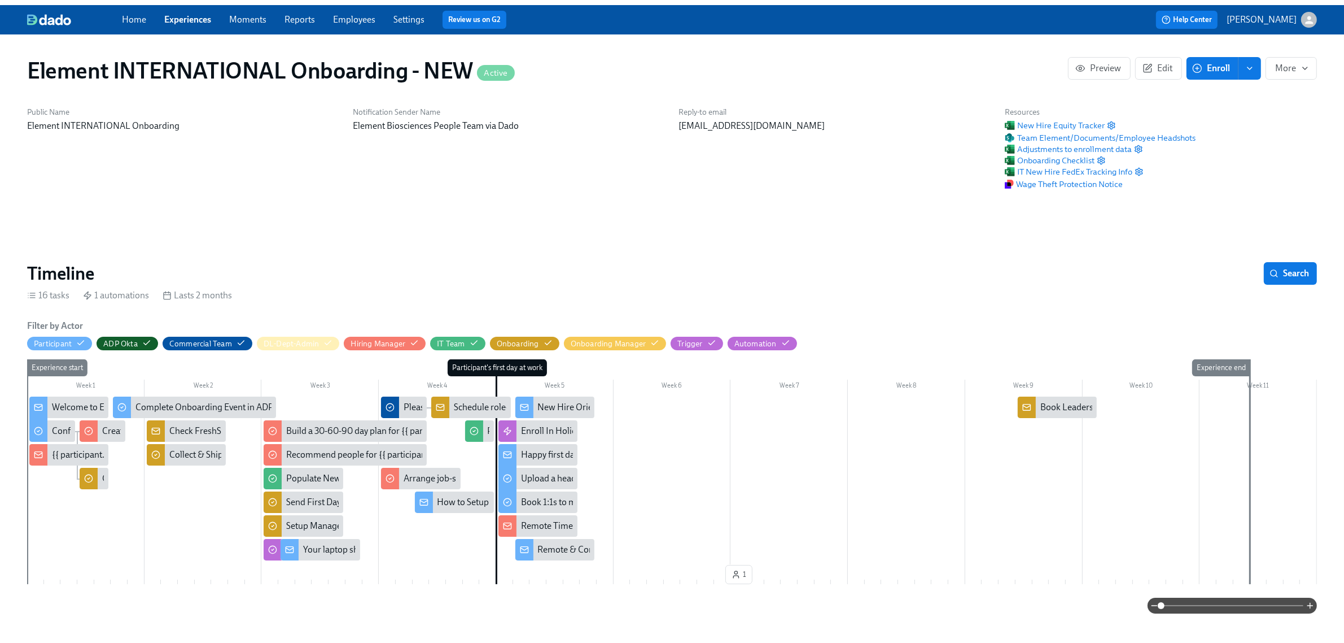
scroll to position [0, 1554]
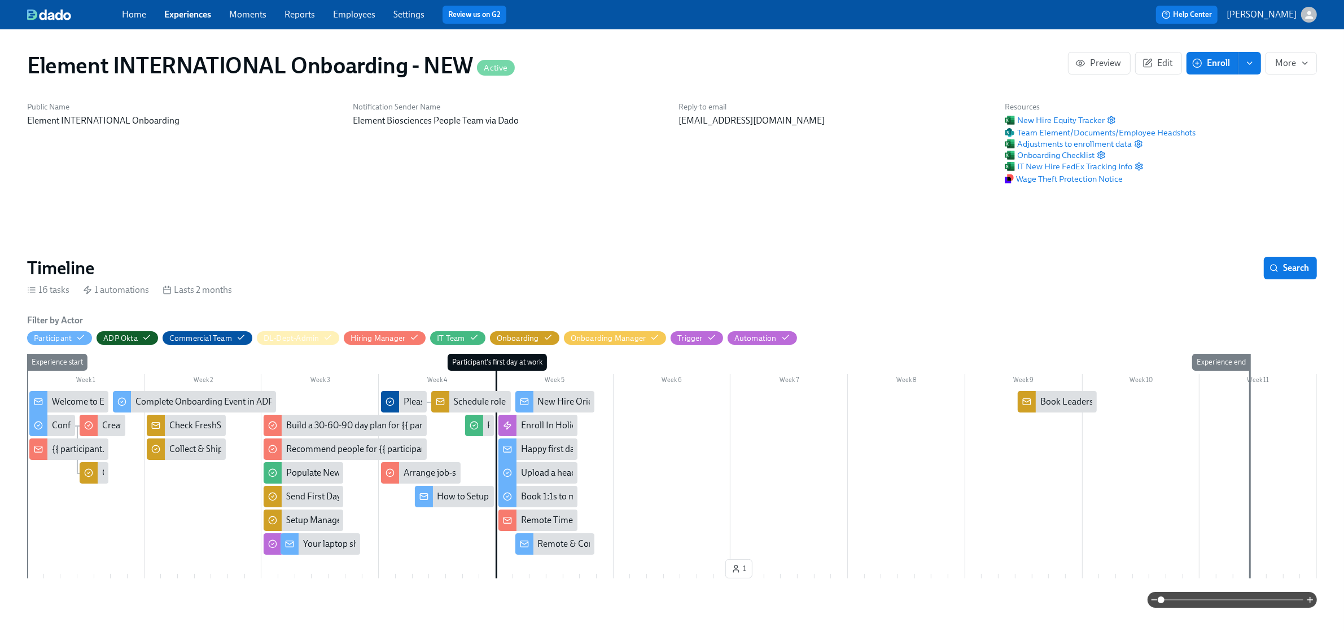
click at [196, 15] on link "Experiences" at bounding box center [187, 14] width 47 height 11
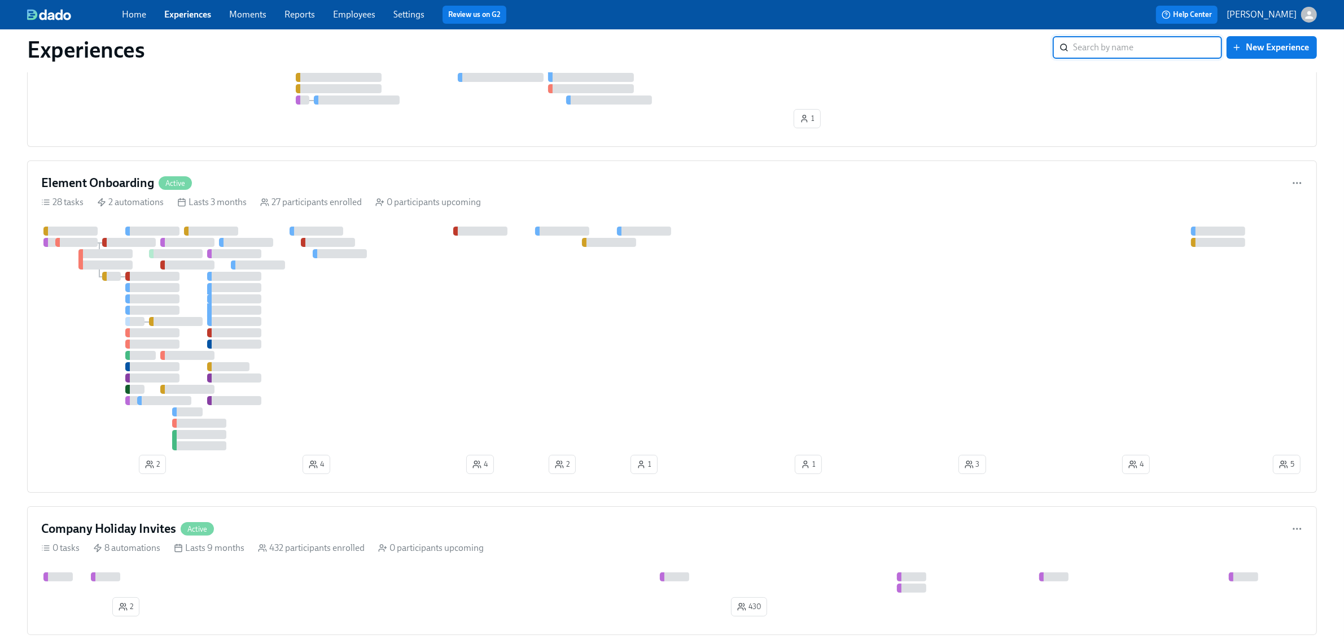
scroll to position [212, 0]
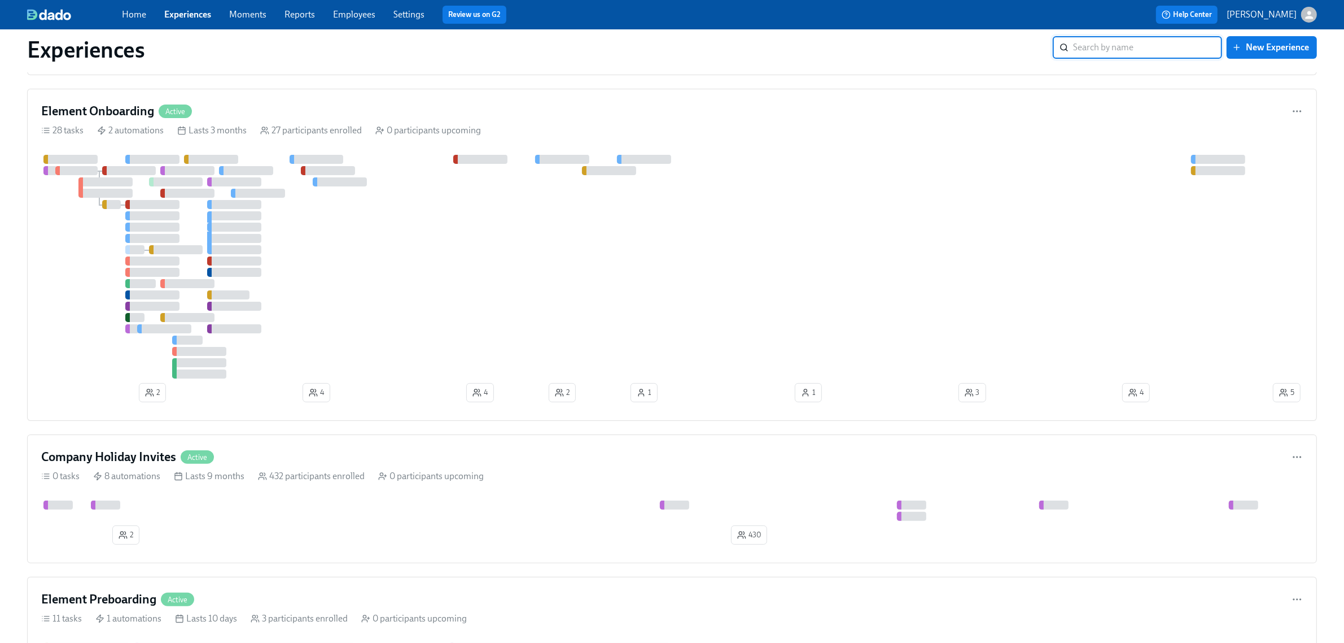
click at [368, 283] on div at bounding box center [656, 267] width 1230 height 224
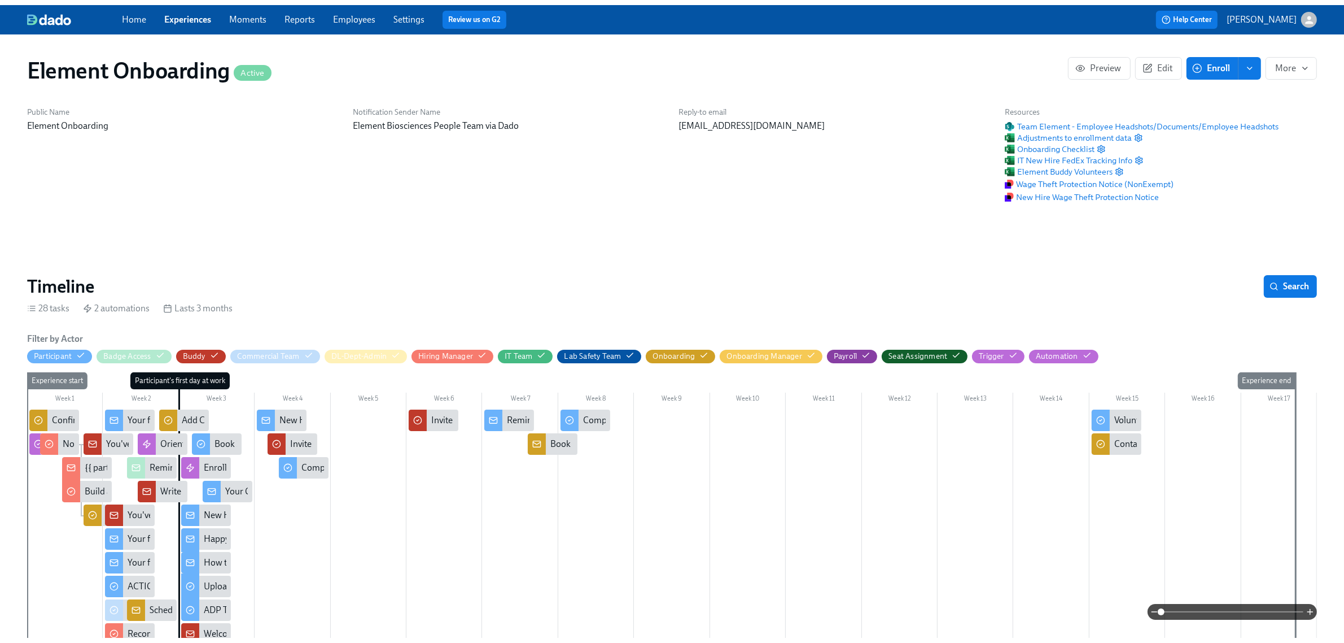
scroll to position [0, 11850]
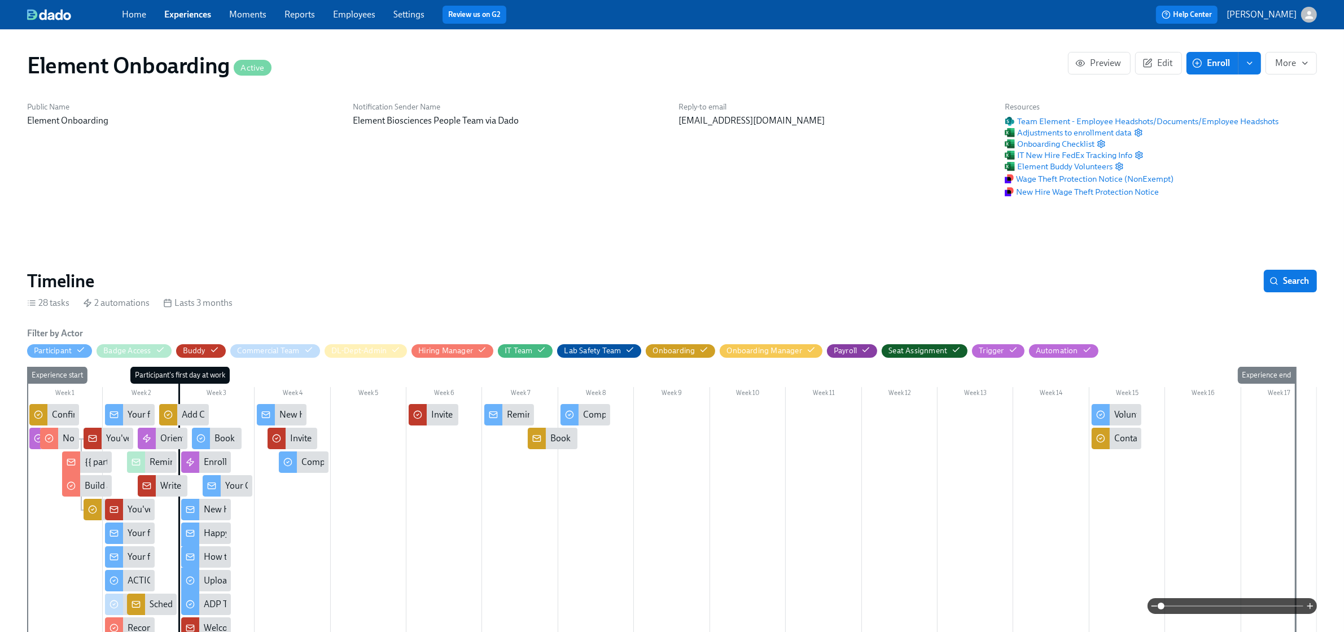
click at [190, 14] on link "Experiences" at bounding box center [187, 14] width 47 height 11
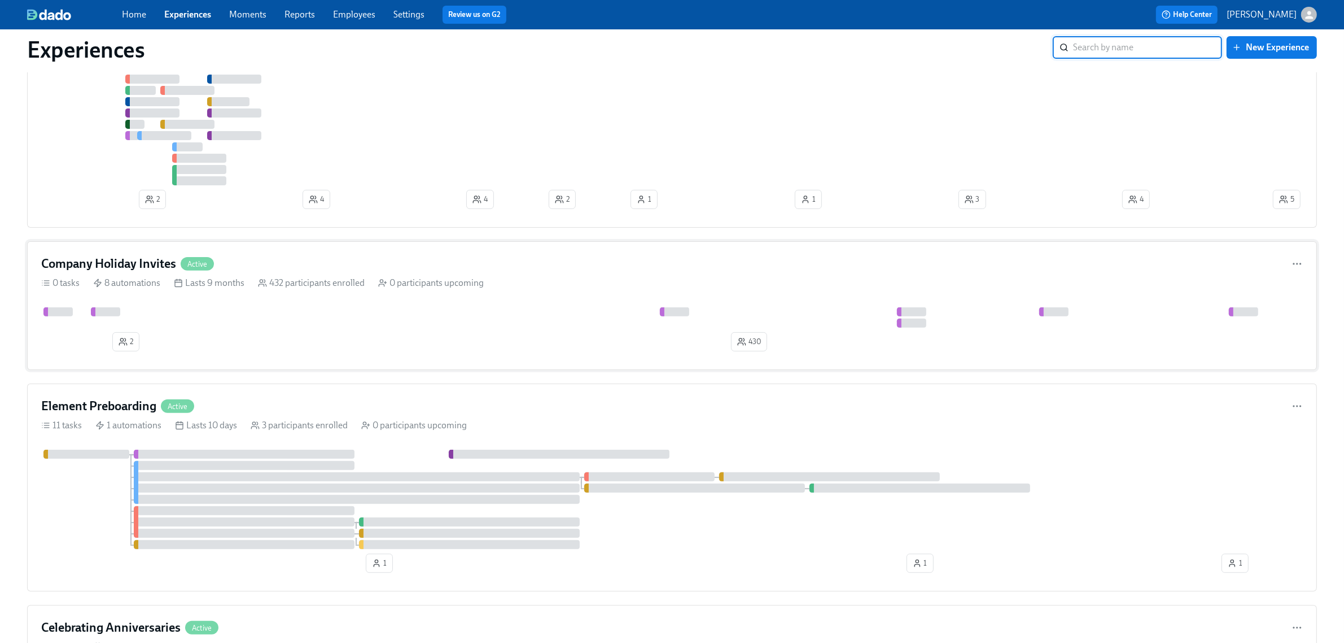
scroll to position [423, 0]
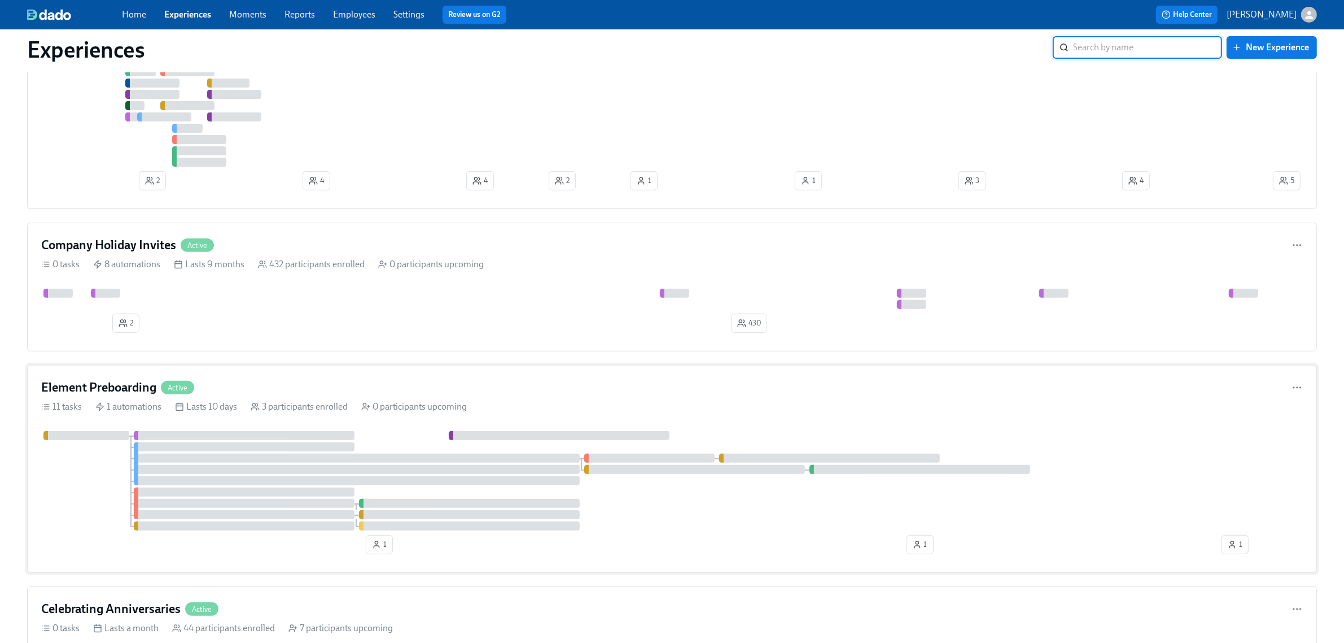
click at [466, 390] on div "Element Preboarding Active" at bounding box center [672, 387] width 1262 height 17
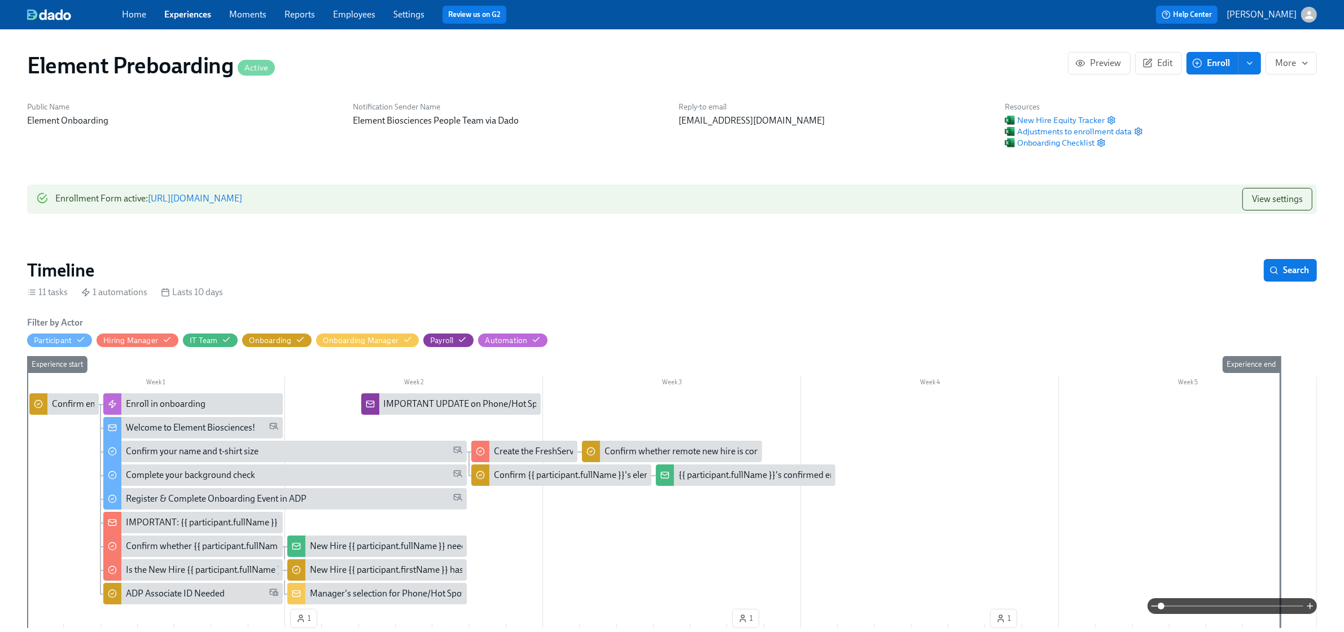
click at [199, 17] on link "Experiences" at bounding box center [187, 14] width 47 height 11
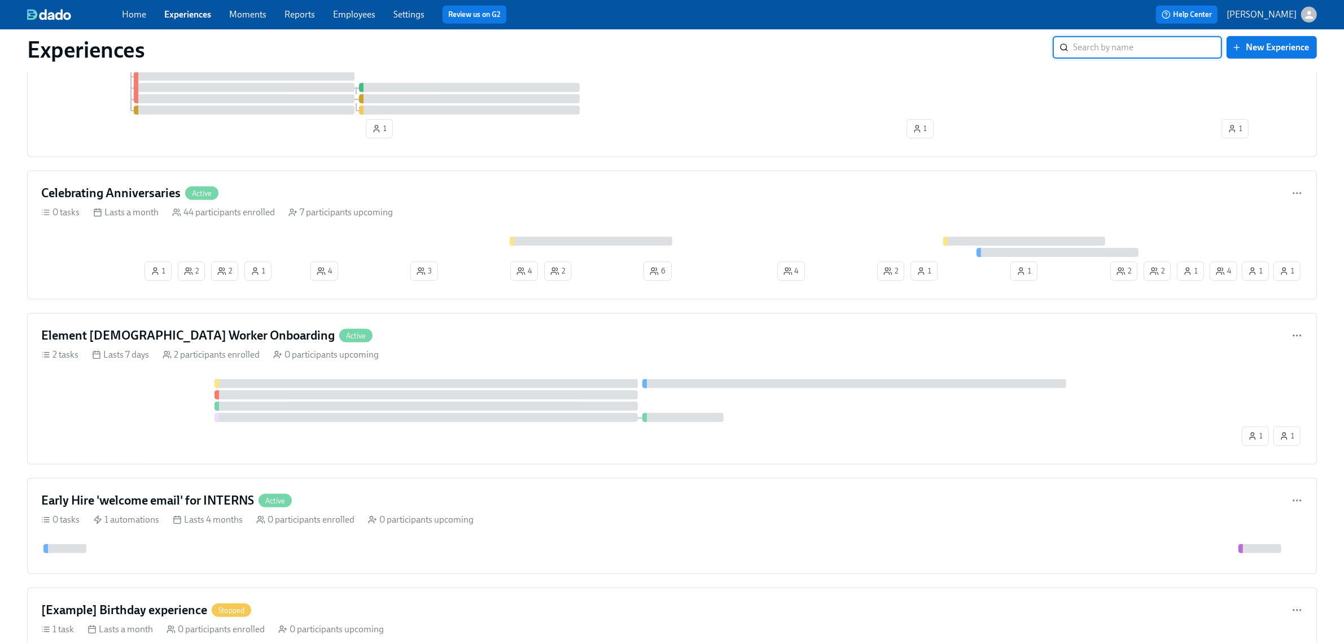
scroll to position [847, 0]
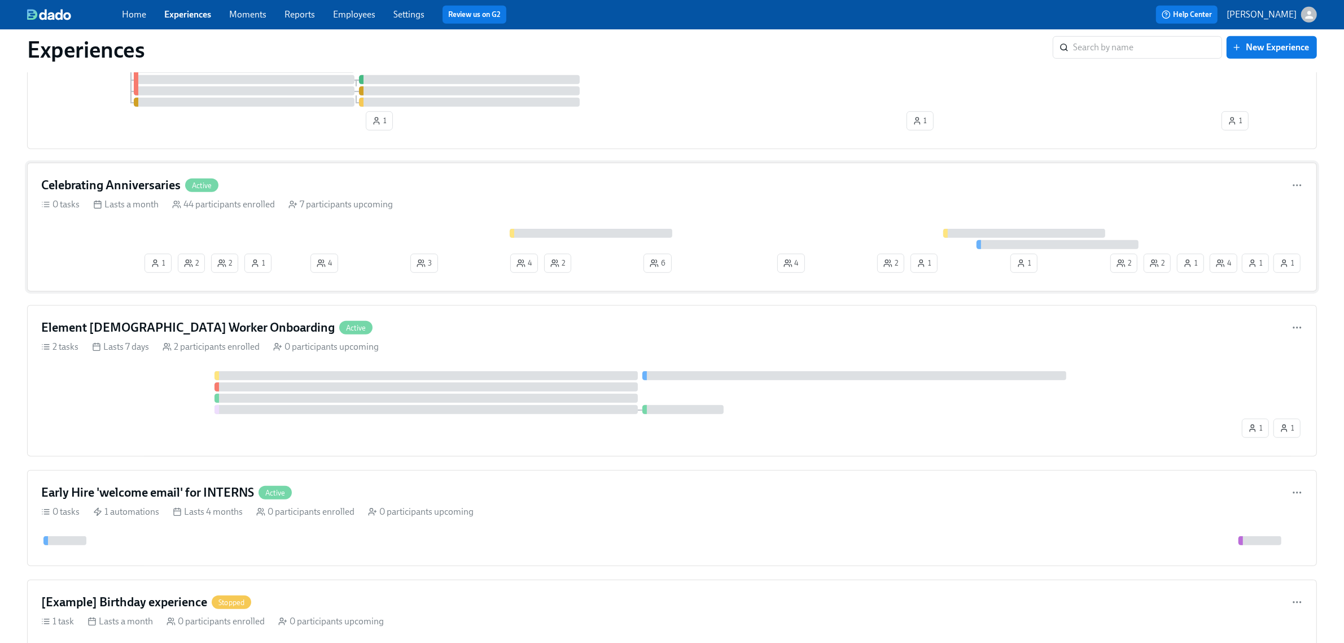
click at [453, 211] on div "0 tasks Lasts a month 44 participants enrolled 7 participants upcoming" at bounding box center [672, 204] width 1262 height 12
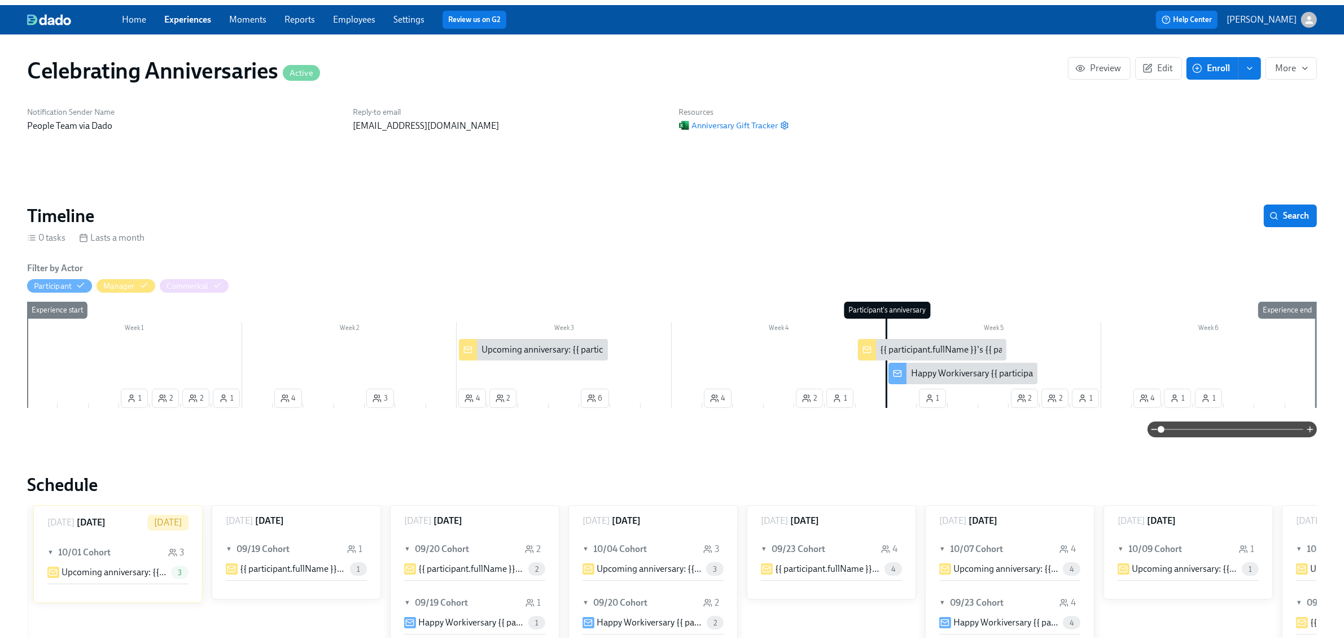
scroll to position [0, 3207]
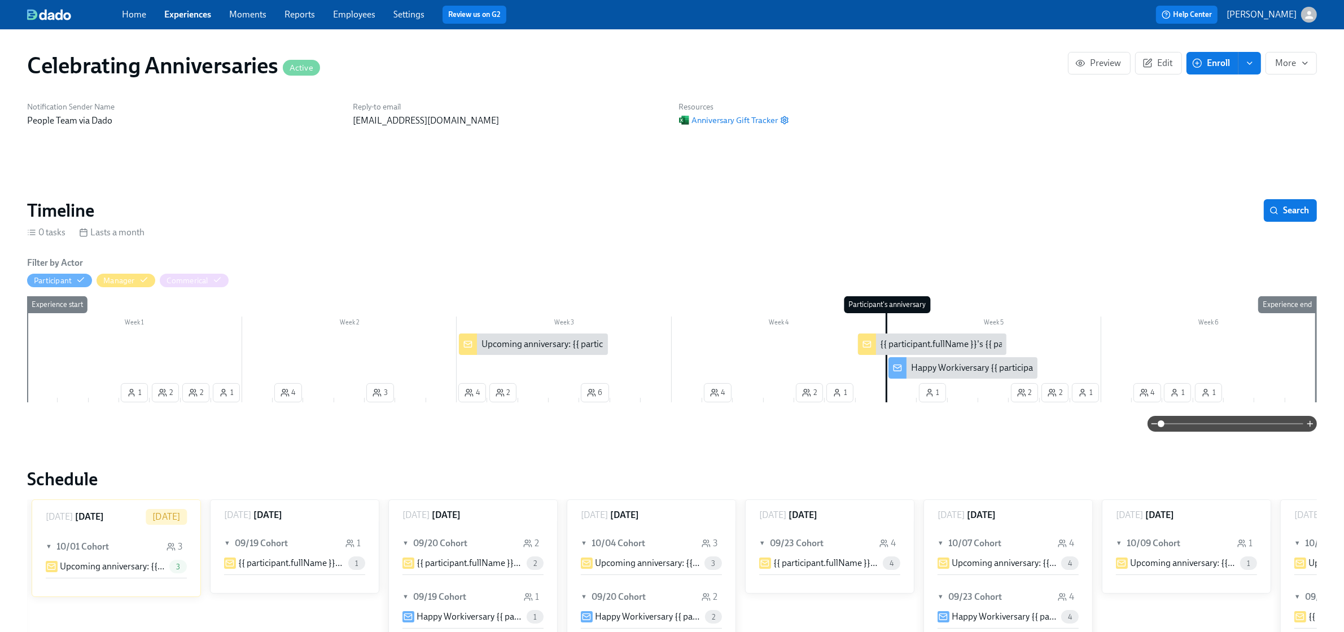
click at [359, 12] on link "Employees" at bounding box center [354, 14] width 42 height 11
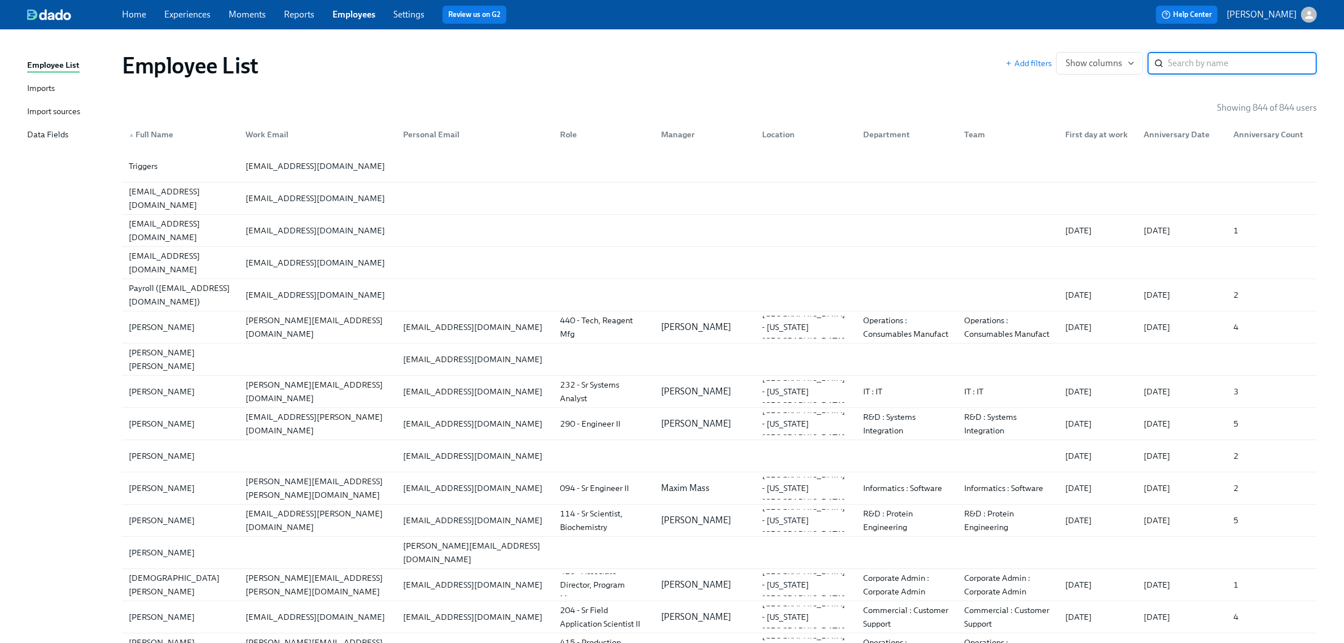
click at [35, 82] on div "Imports" at bounding box center [41, 89] width 28 height 14
